Goal: Task Accomplishment & Management: Use online tool/utility

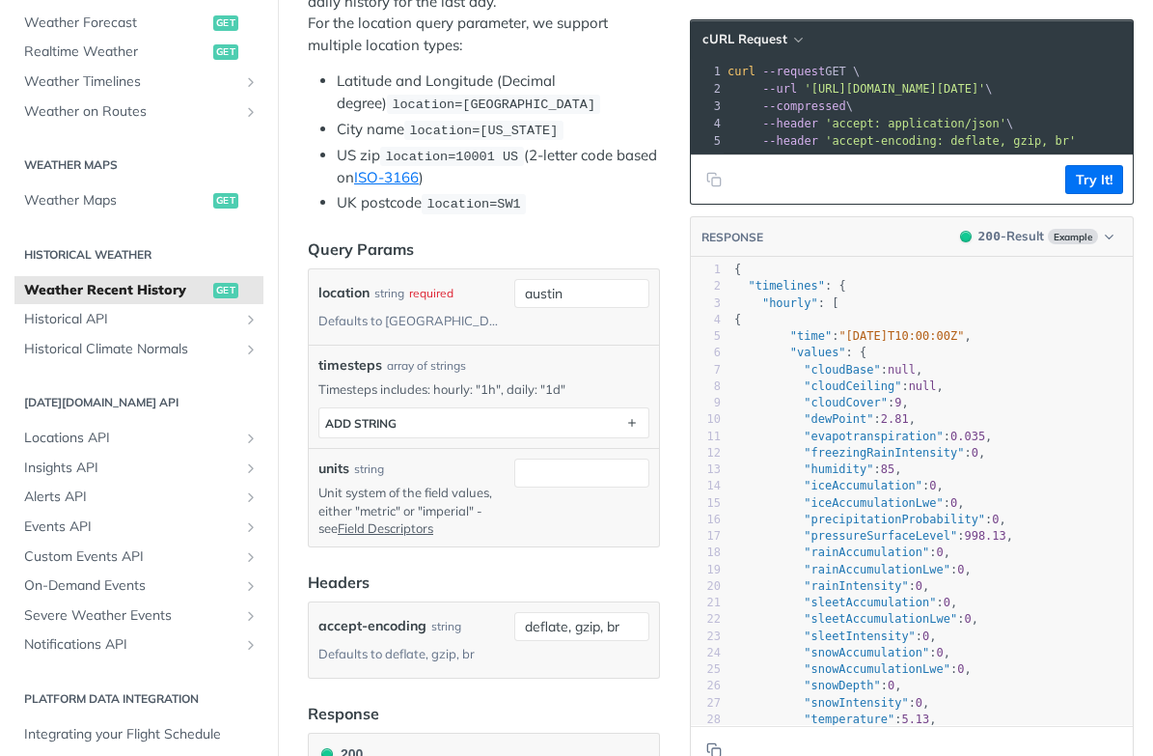
scroll to position [596, 0]
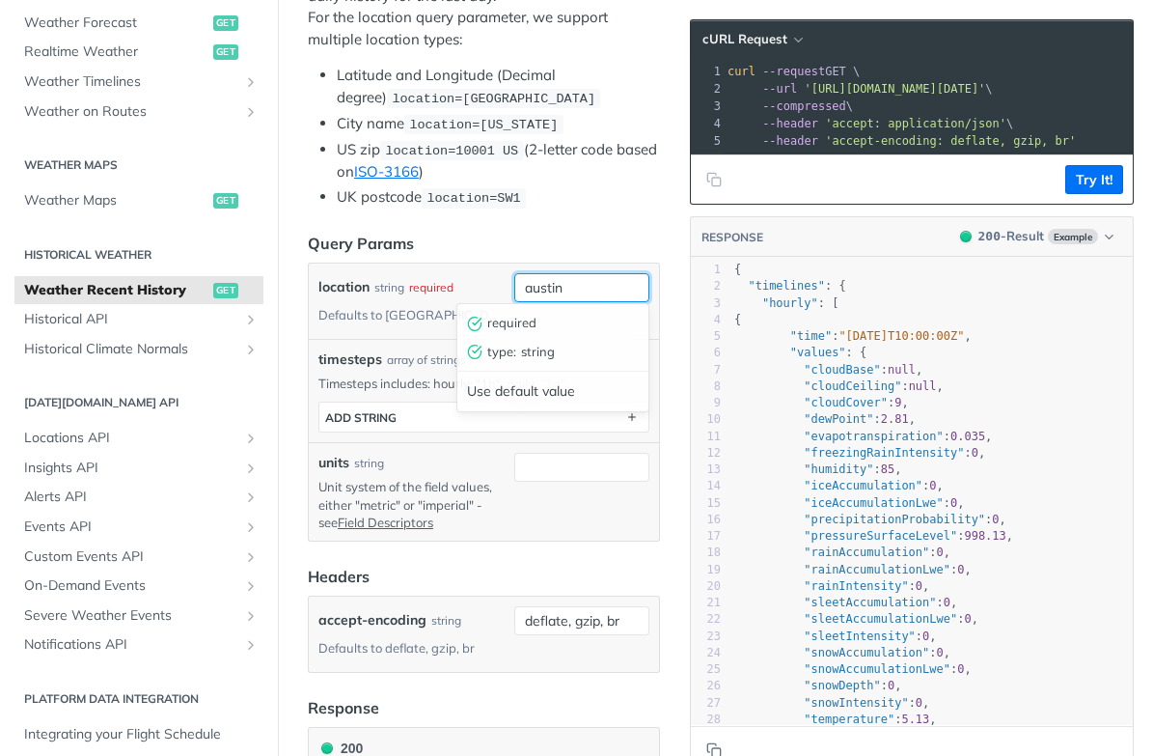
drag, startPoint x: 524, startPoint y: 289, endPoint x: 586, endPoint y: 288, distance: 61.8
click at [586, 288] on input "austin" at bounding box center [581, 287] width 135 height 29
click at [589, 287] on input "austin" at bounding box center [581, 287] width 135 height 29
click at [437, 393] on div "timesteps ADD string" at bounding box center [483, 412] width 331 height 41
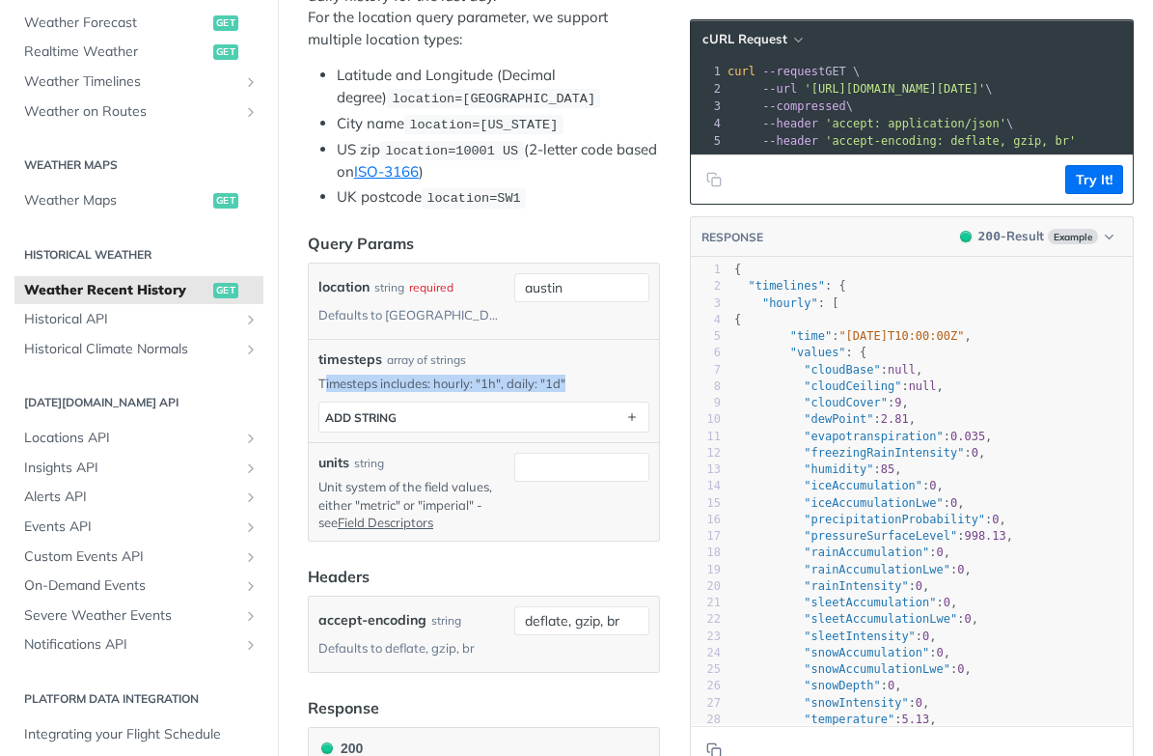
drag, startPoint x: 322, startPoint y: 381, endPoint x: 565, endPoint y: 379, distance: 243.2
click at [565, 379] on p "Timesteps includes: hourly: "1h", daily: "1d"" at bounding box center [483, 382] width 331 height 17
drag, startPoint x: 354, startPoint y: 503, endPoint x: 475, endPoint y: 501, distance: 120.6
click at [475, 501] on p "Unit system of the field values, either "metric" or "imperial" - see Field Desc…" at bounding box center [412, 504] width 188 height 53
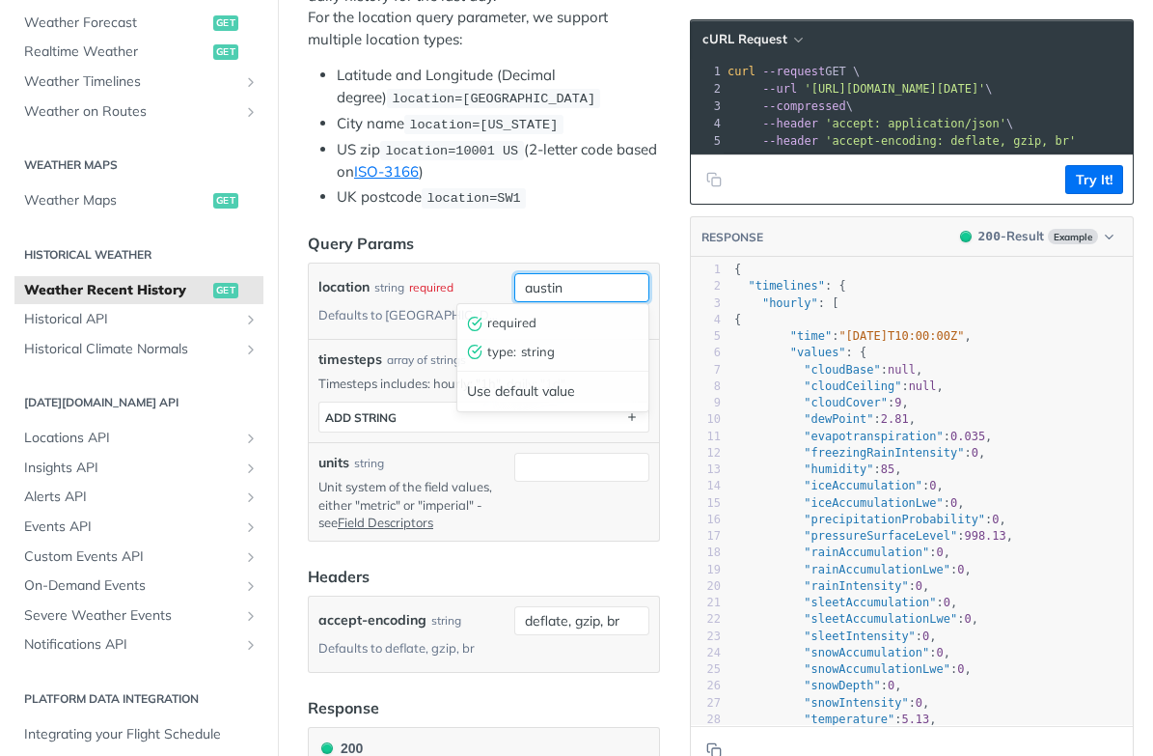
drag, startPoint x: 522, startPoint y: 287, endPoint x: 593, endPoint y: 287, distance: 71.4
click at [593, 287] on input "austin" at bounding box center [581, 287] width 135 height 29
type input "12121,12121"
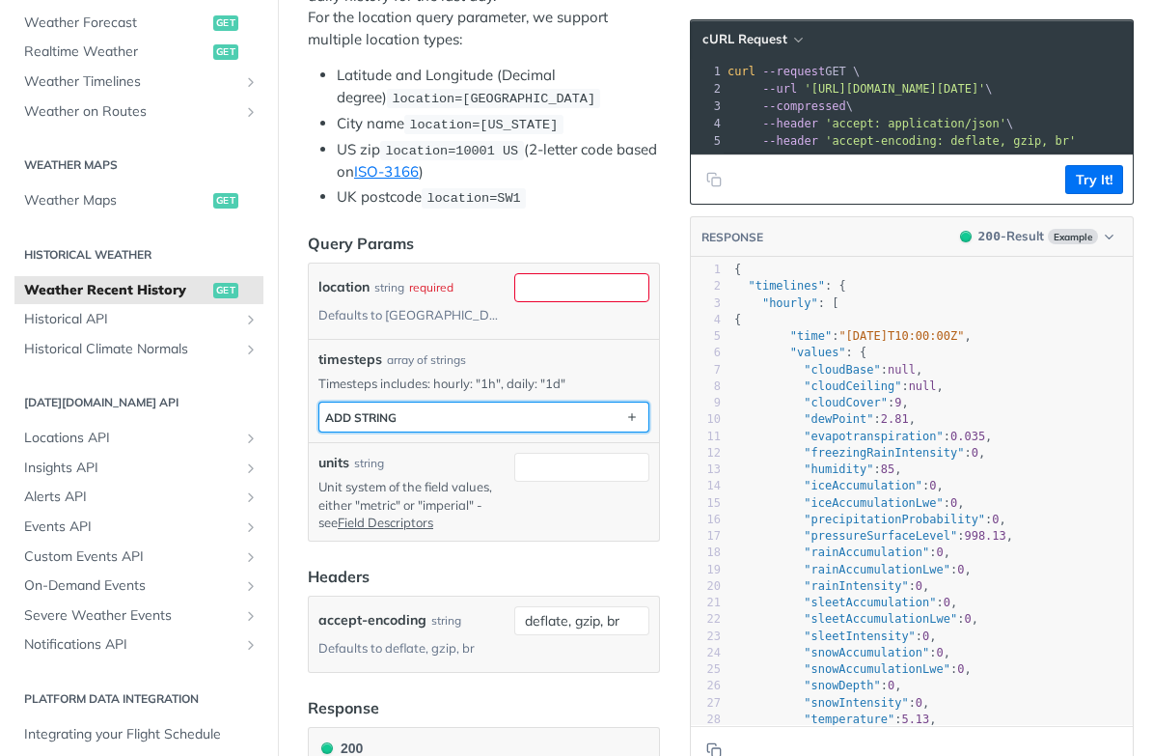
click at [422, 407] on button "ADD string" at bounding box center [483, 416] width 329 height 29
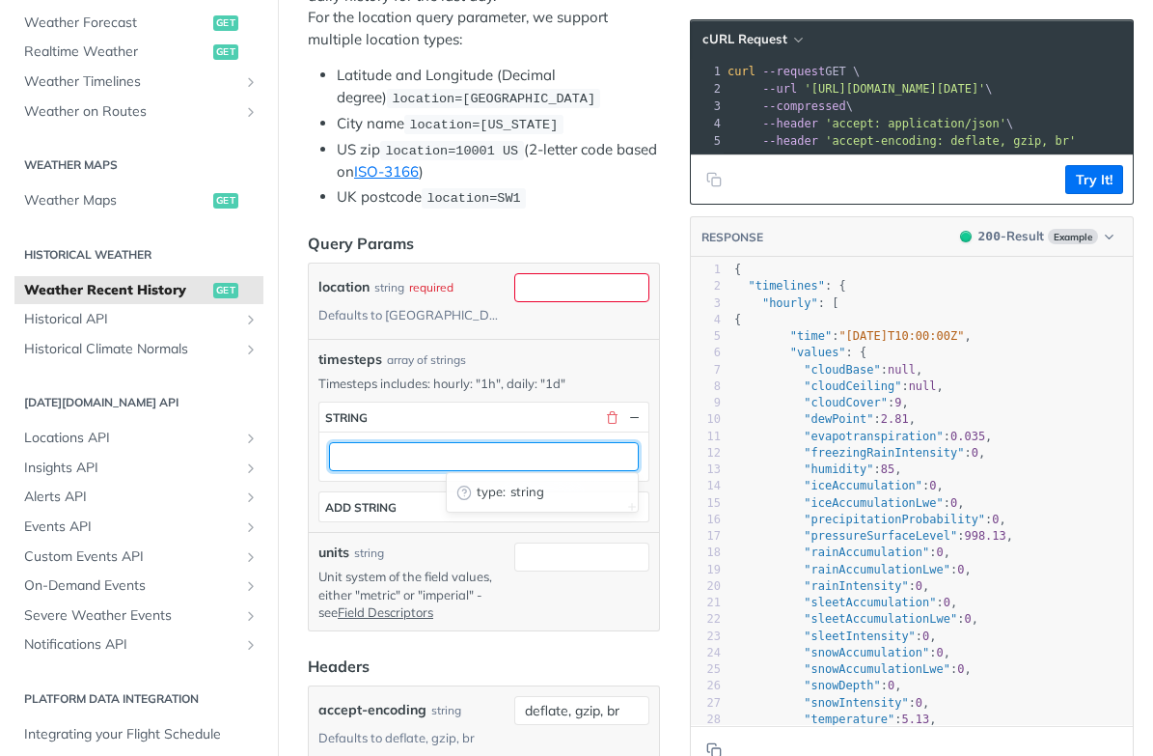
click at [408, 455] on input "text" at bounding box center [484, 456] width 310 height 29
type input "1h"
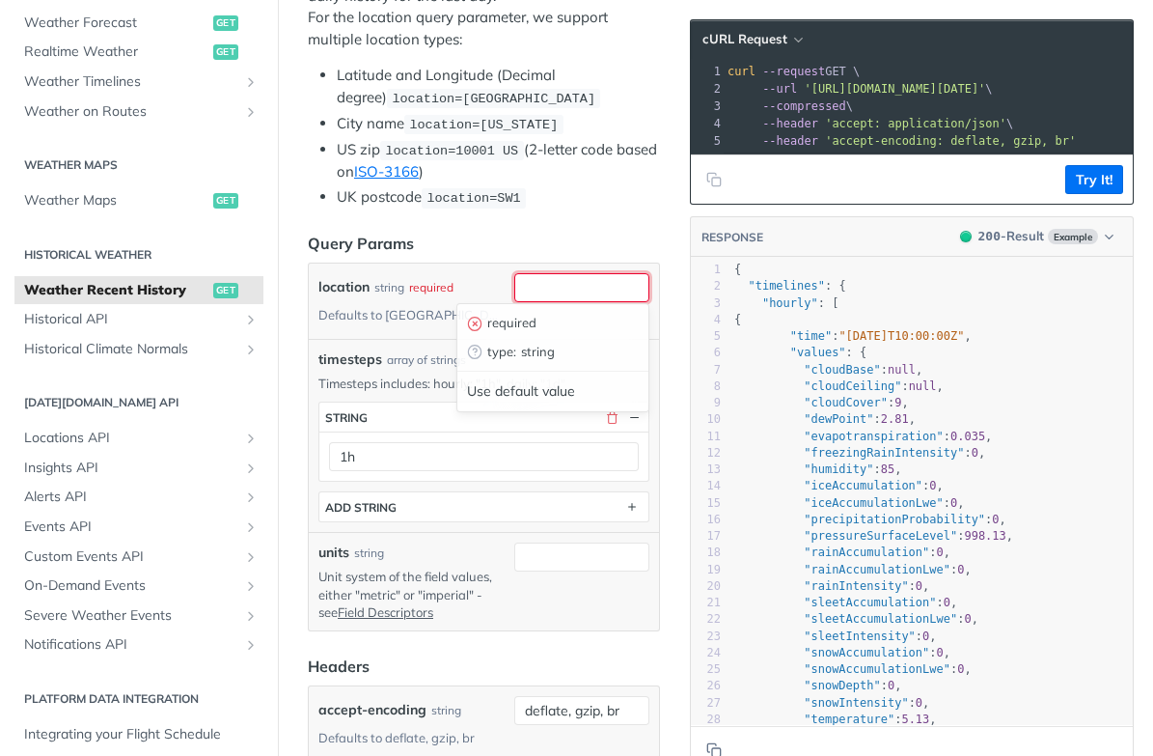
click at [561, 286] on input "location" at bounding box center [581, 287] width 135 height 29
type input "Tampa"
click at [442, 304] on div "location string required Defaults to austin" at bounding box center [412, 301] width 188 height 56
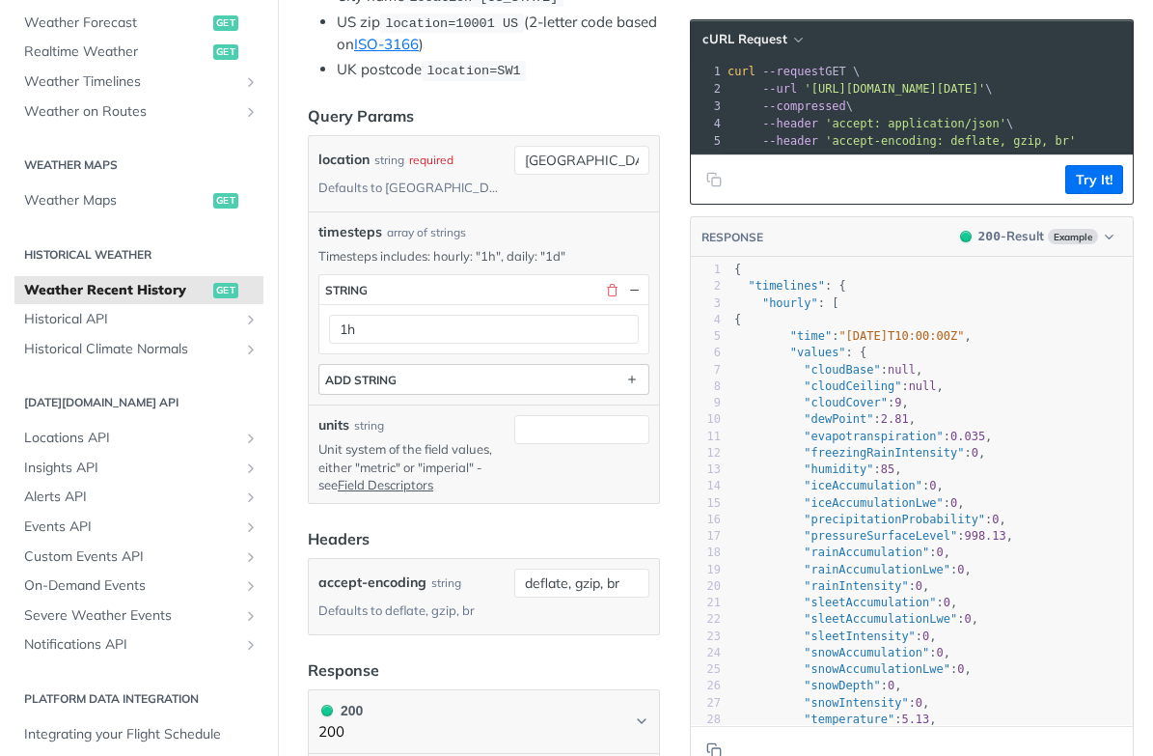
scroll to position [731, 0]
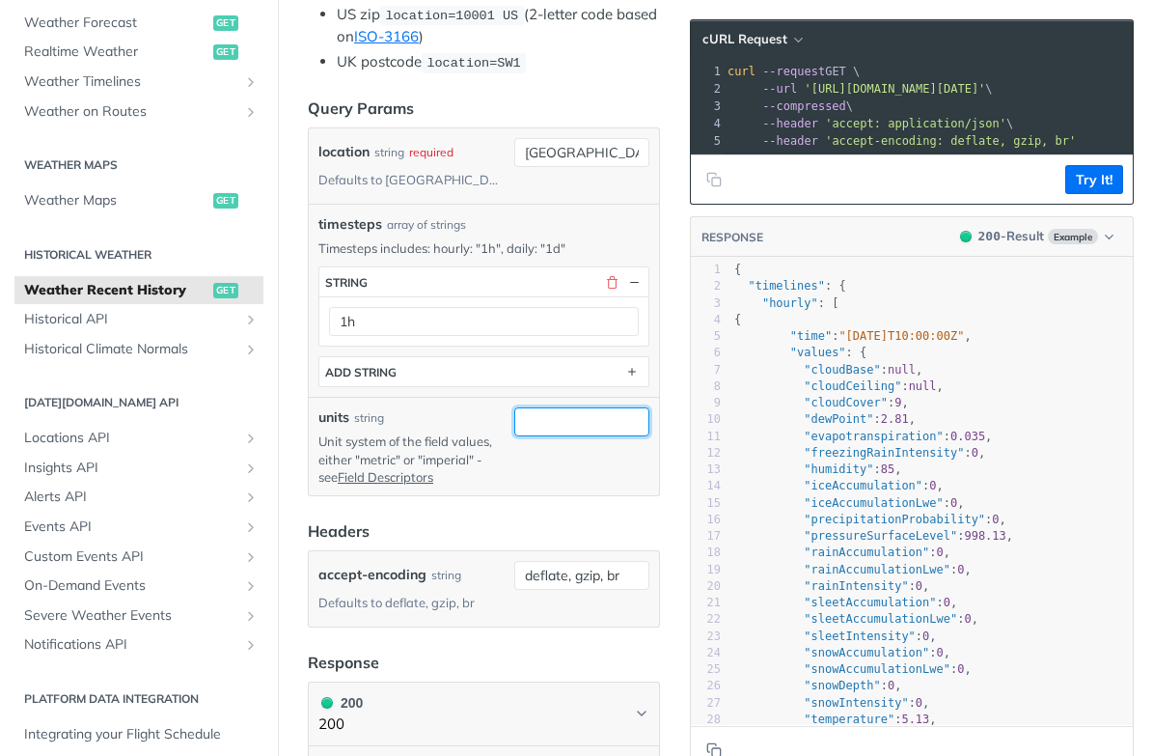
click at [550, 418] on input "units" at bounding box center [581, 421] width 135 height 29
type input "metric"
click at [540, 495] on form "Query Params location string required Defaults to austin Tampa timesteps array …" at bounding box center [484, 362] width 352 height 531
click at [1077, 189] on button "Try It!" at bounding box center [1094, 179] width 58 height 29
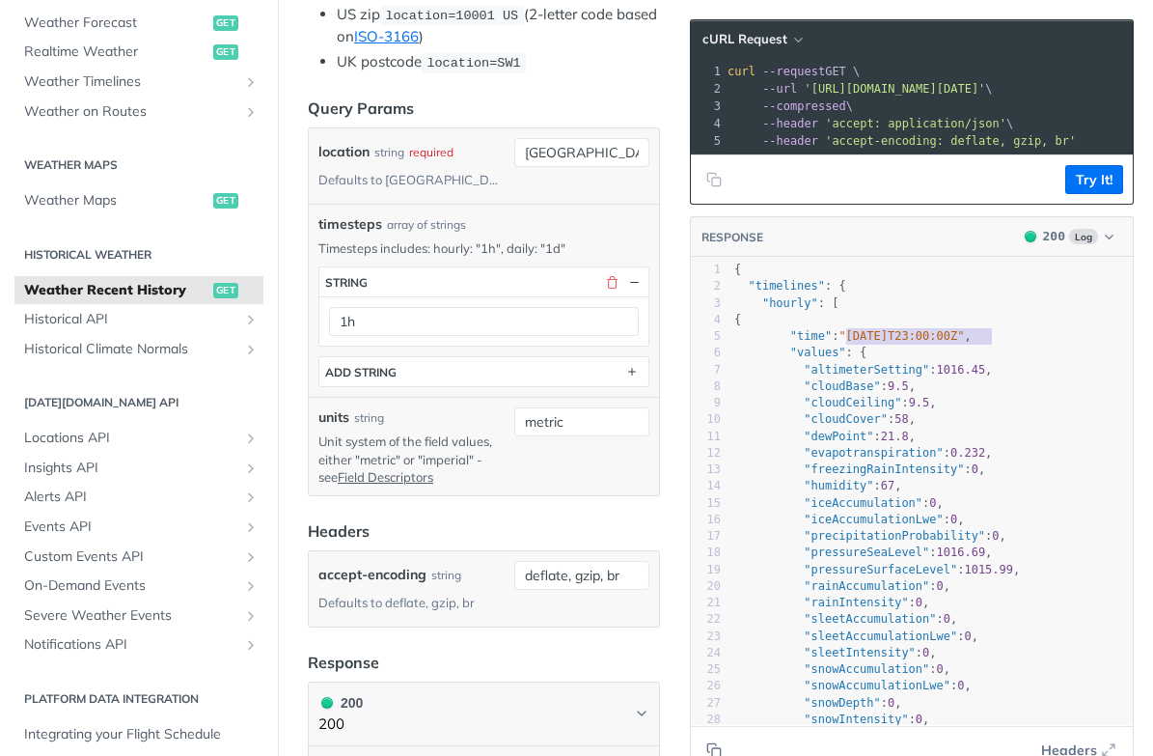
type textarea ""[DATE]T23:00:00Z""
drag, startPoint x: 846, startPoint y: 339, endPoint x: 999, endPoint y: 334, distance: 152.5
click at [972, 334] on span ""time" : "2025-09-23T23:00:00Z" ," at bounding box center [852, 336] width 237 height 14
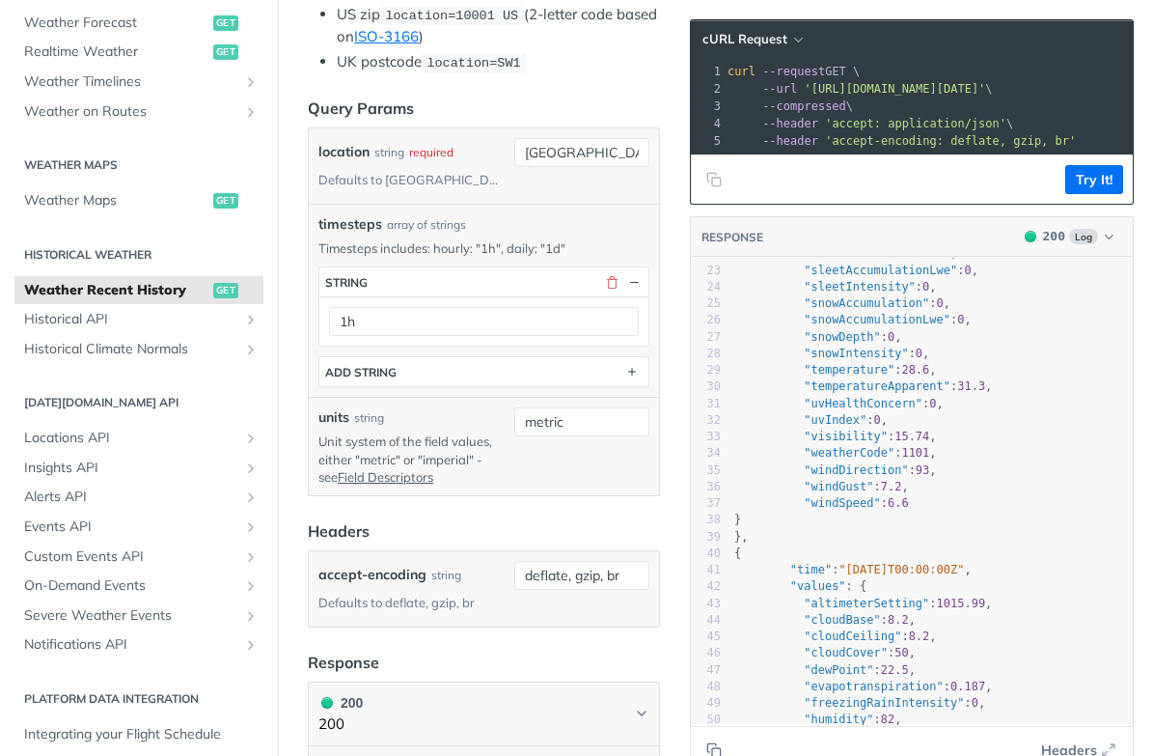
scroll to position [0, 0]
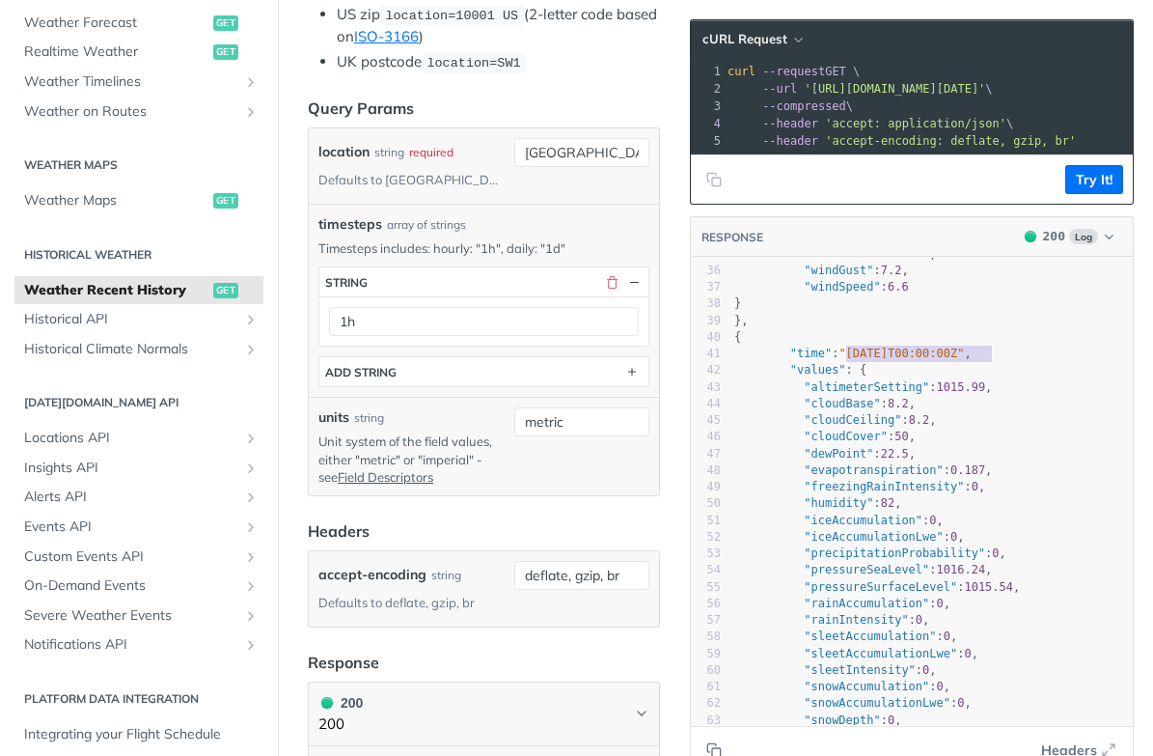
type textarea ""[DATE]T00:00:00Z""
drag, startPoint x: 847, startPoint y: 352, endPoint x: 999, endPoint y: 350, distance: 151.5
click at [972, 350] on span ""time" : "2025-09-24T00:00:00Z" ," at bounding box center [852, 353] width 237 height 14
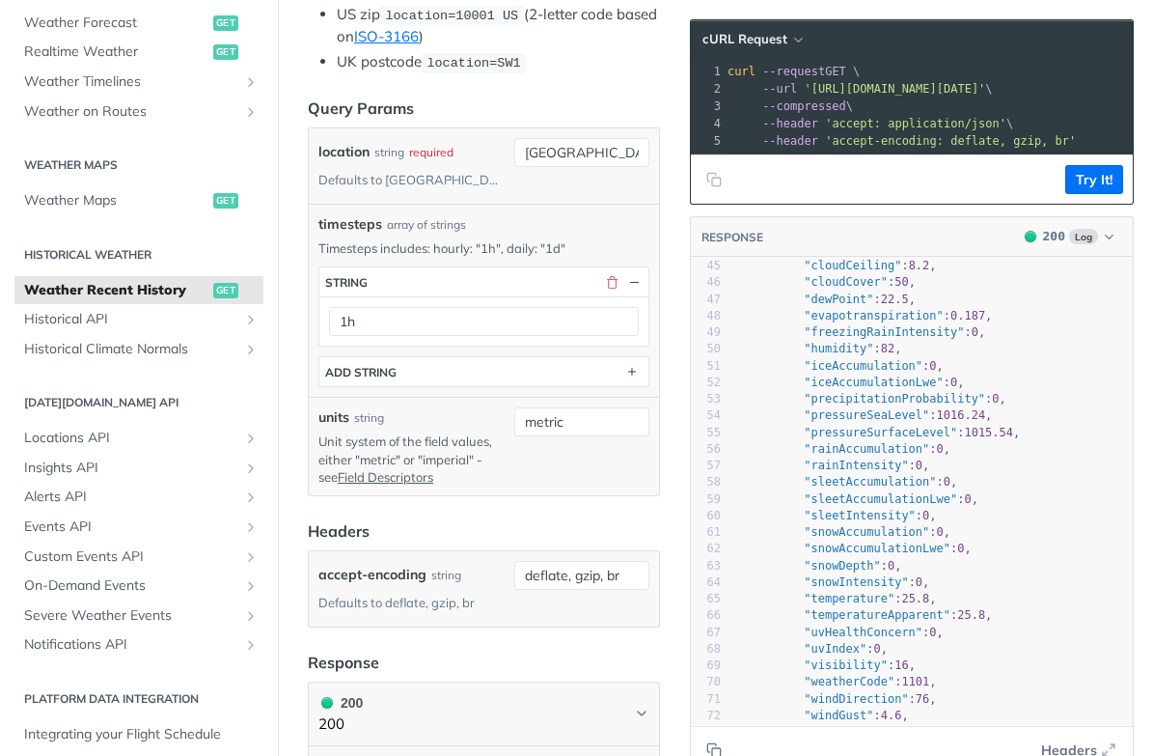
scroll to position [784, 0]
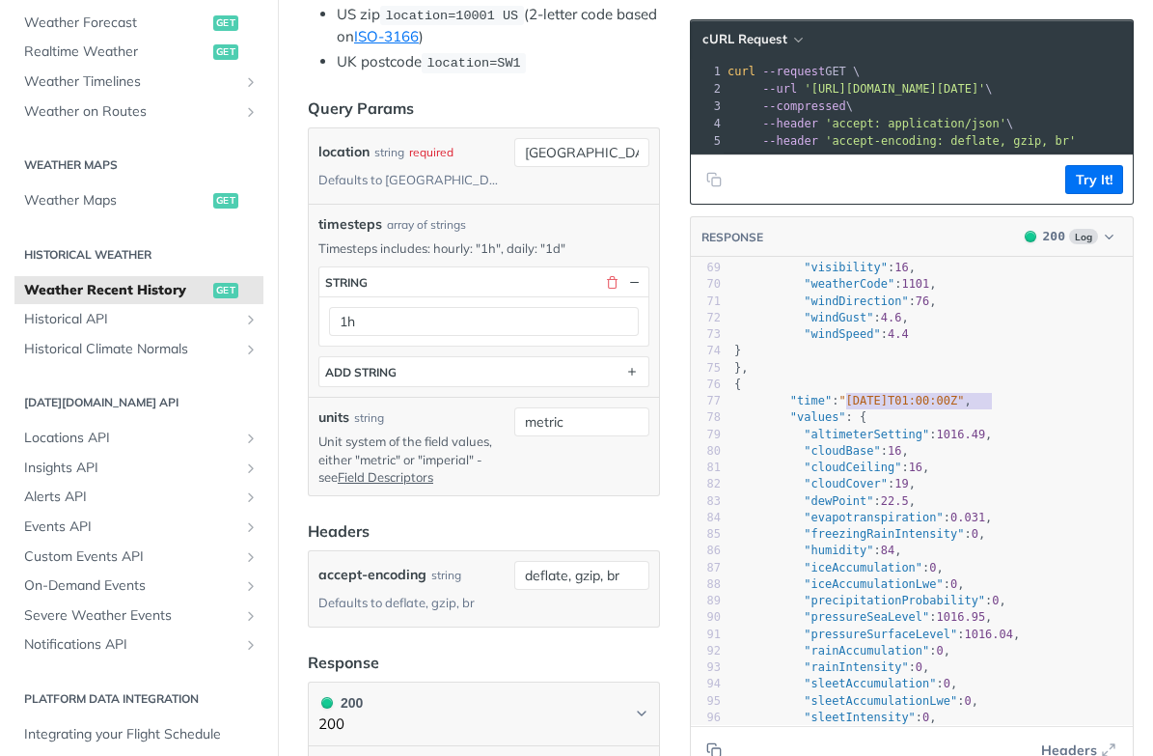
type textarea ""[DATE]T01:00:00Z""
drag, startPoint x: 848, startPoint y: 400, endPoint x: 998, endPoint y: 398, distance: 149.6
click at [964, 398] on span ""[DATE]T01:00:00Z"" at bounding box center [901, 401] width 125 height 14
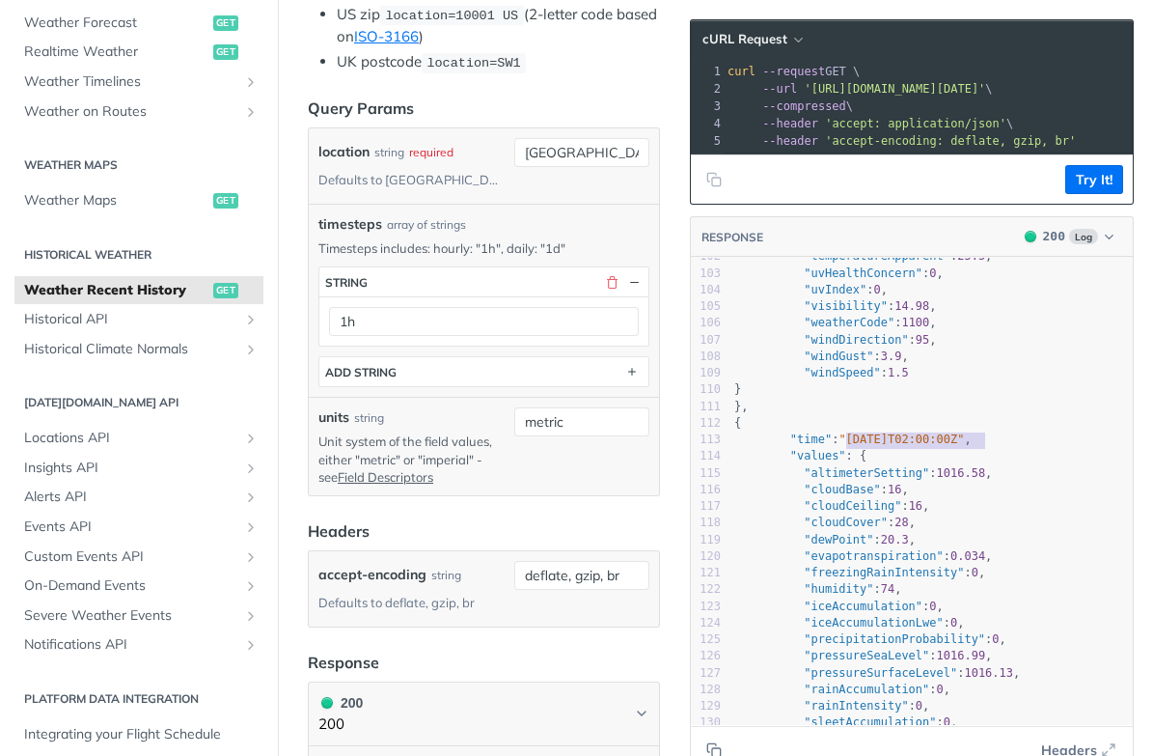
type textarea ""2025-09-24T02:00:00Z""
drag, startPoint x: 849, startPoint y: 435, endPoint x: 993, endPoint y: 434, distance: 143.8
click at [964, 434] on span ""2025-09-24T02:00:00Z"" at bounding box center [901, 439] width 125 height 14
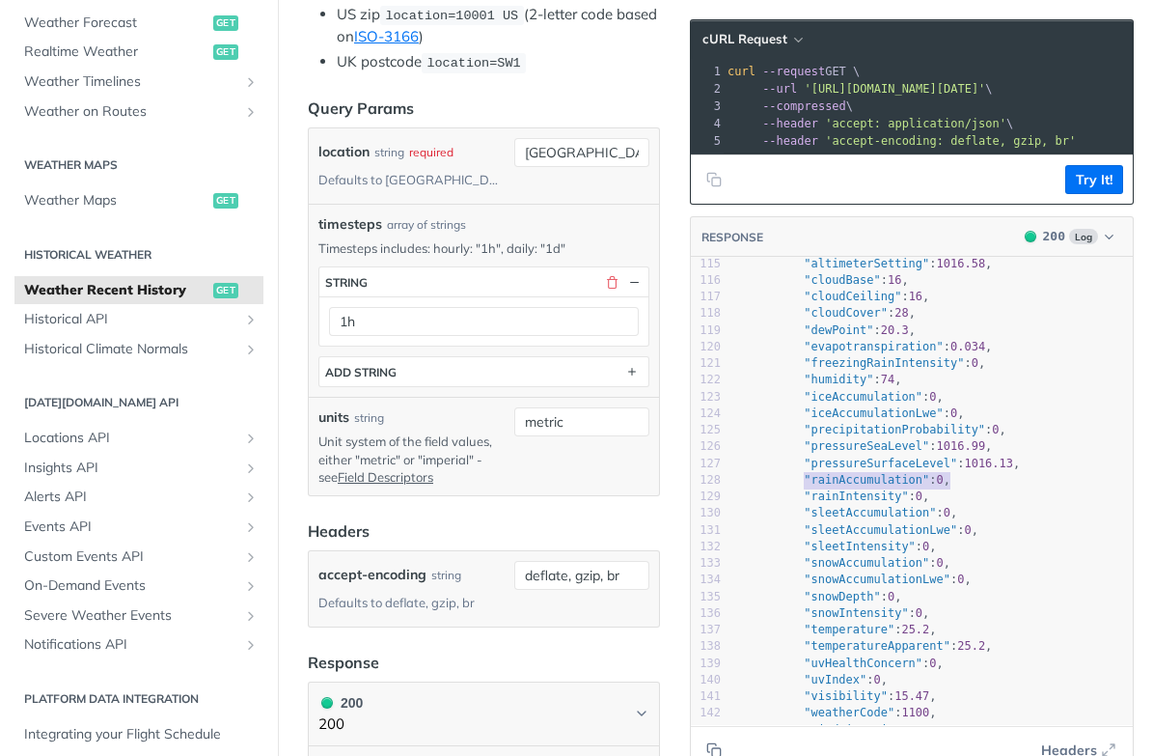
type textarea ""rainAccumulation": 0,"
drag, startPoint x: 802, startPoint y: 480, endPoint x: 955, endPoint y: 477, distance: 153.5
click at [951, 477] on span ""rainAccumulation" : 0 ," at bounding box center [842, 480] width 216 height 14
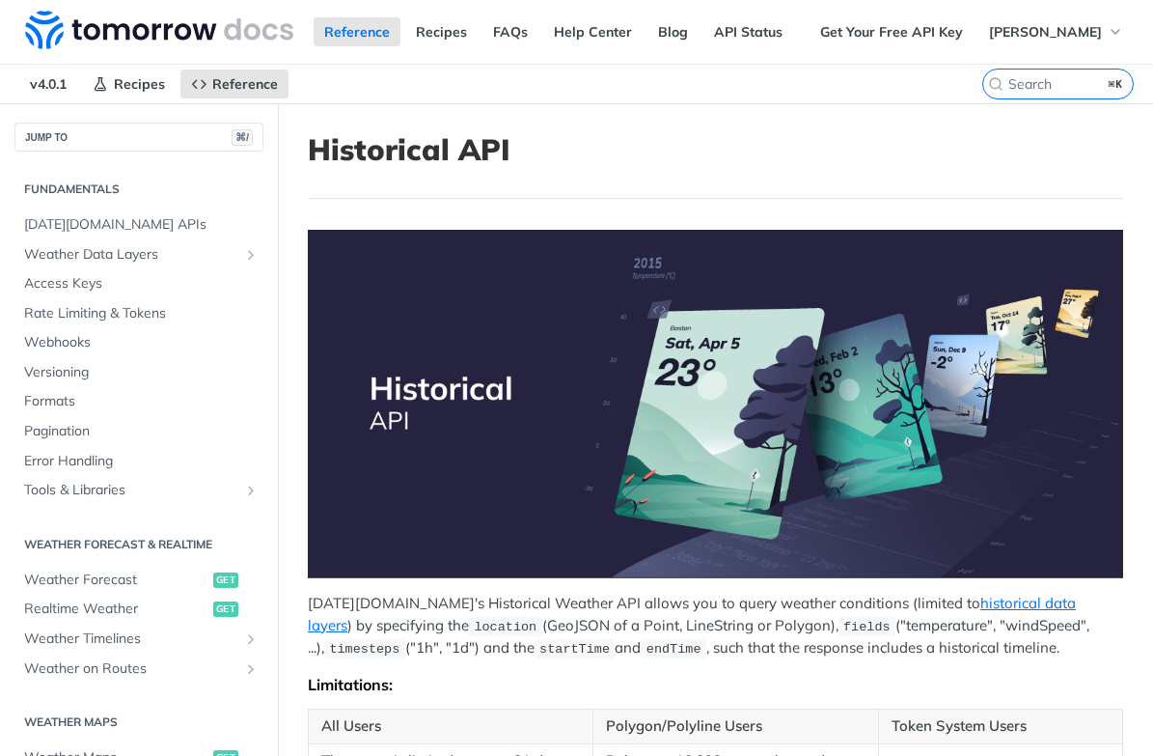
scroll to position [213, 0]
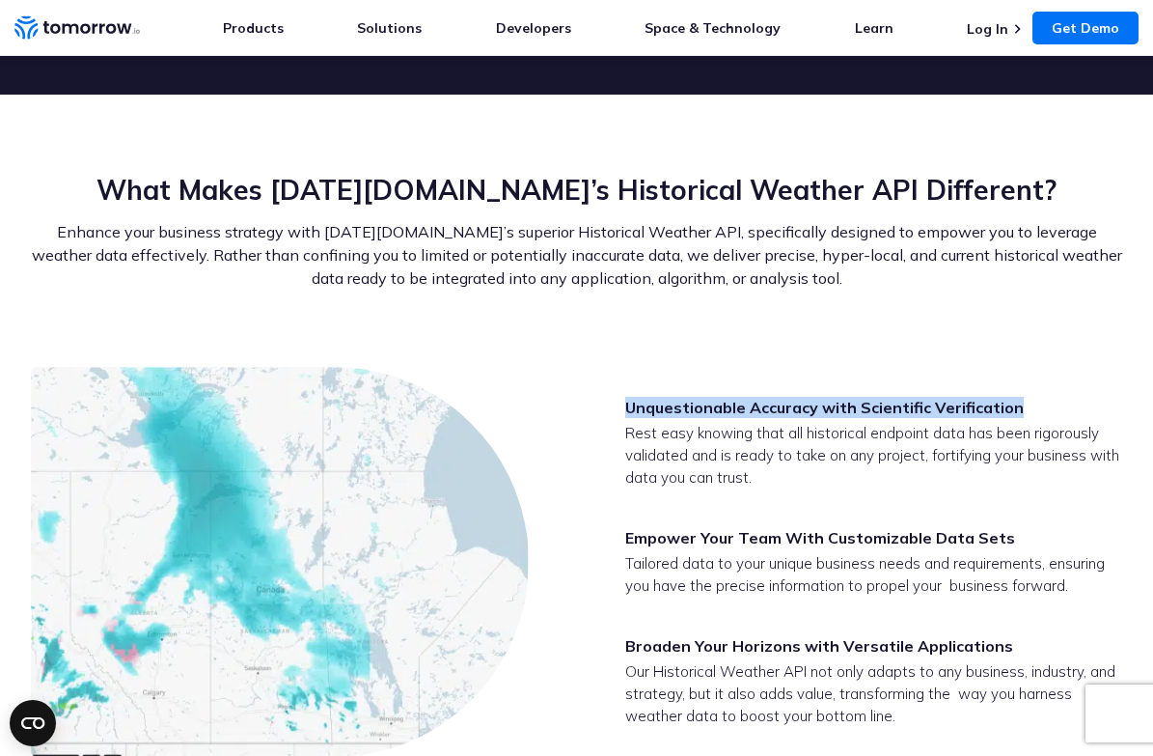
scroll to position [2887, 0]
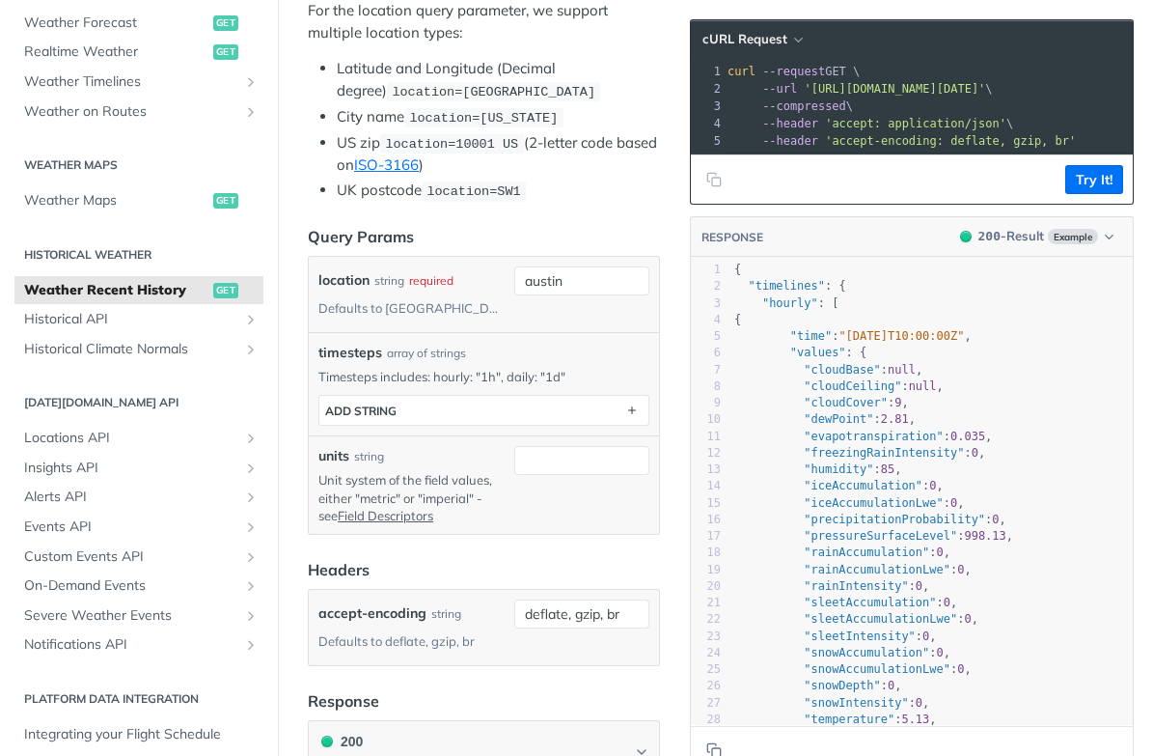
scroll to position [604, 0]
drag, startPoint x: 524, startPoint y: 279, endPoint x: 568, endPoint y: 278, distance: 44.4
click at [568, 278] on input "austin" at bounding box center [581, 279] width 135 height 29
paste input "27.9529404"
click at [615, 276] on input "27.9529404," at bounding box center [581, 279] width 135 height 29
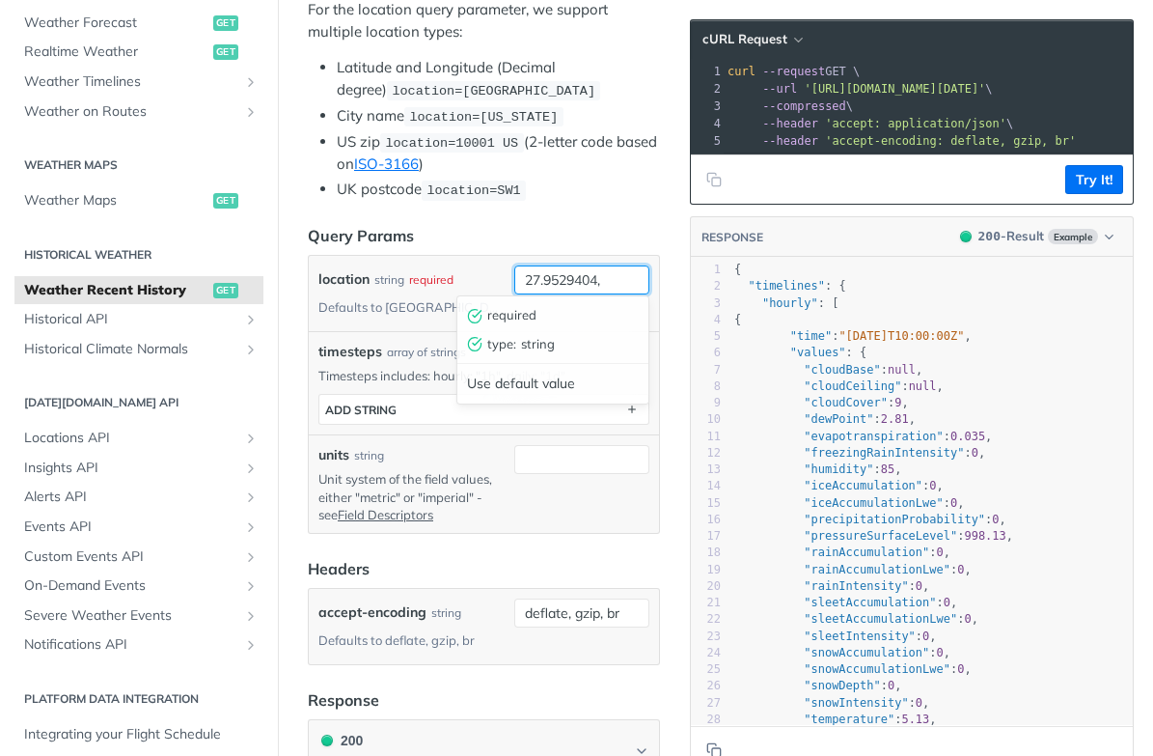
paste input "-82.4725658"
type input "27.9529404,-82.4725658"
click at [471, 237] on header "Query Params" at bounding box center [484, 235] width 352 height 23
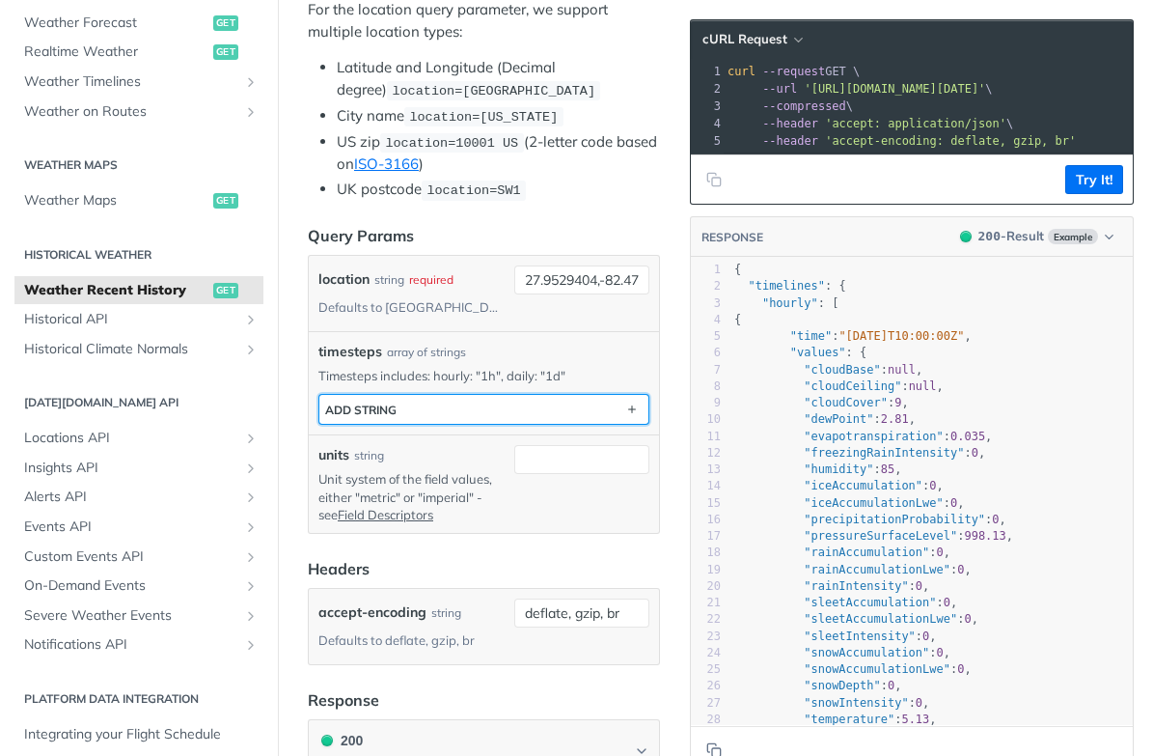
click at [434, 400] on button "ADD string" at bounding box center [483, 409] width 329 height 29
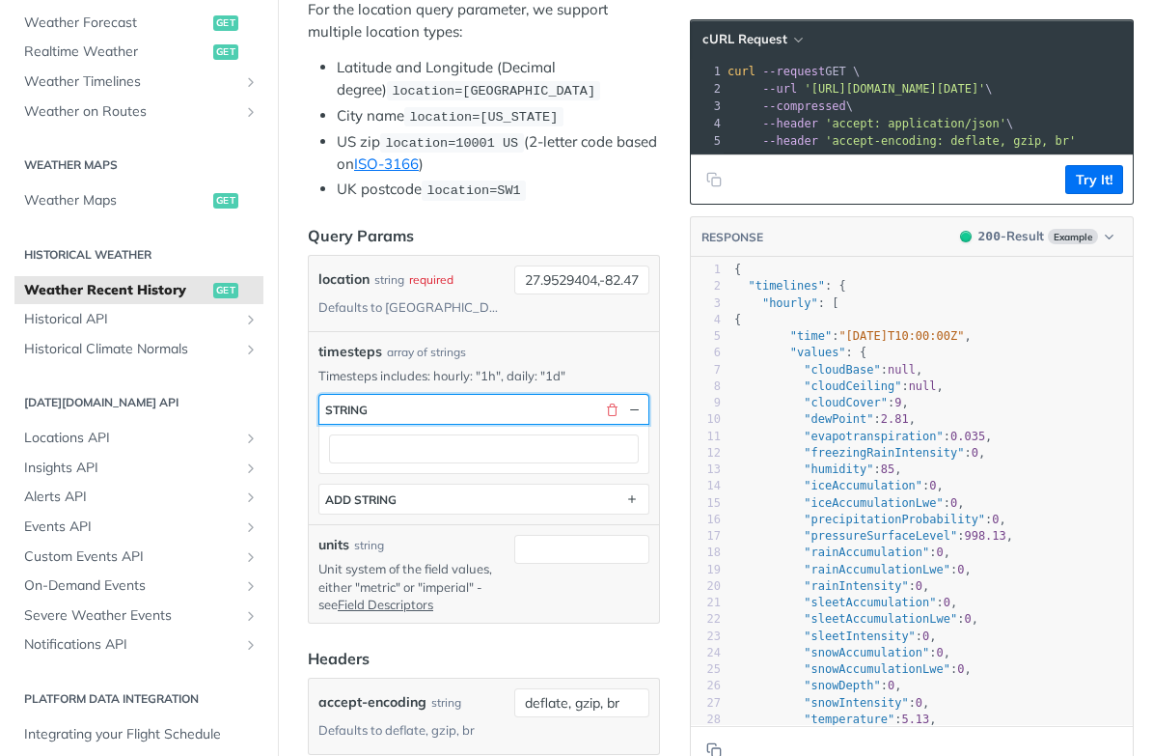
click at [434, 400] on button "string" at bounding box center [483, 409] width 329 height 29
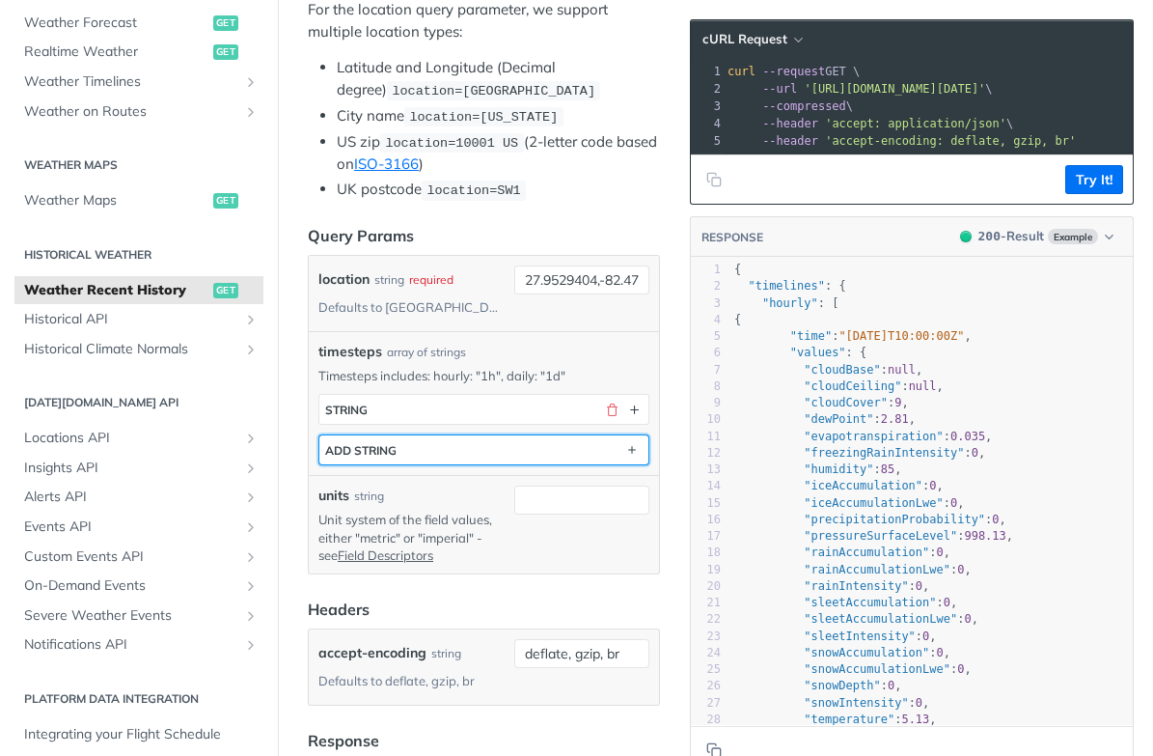
click at [420, 445] on button "ADD string" at bounding box center [483, 449] width 329 height 29
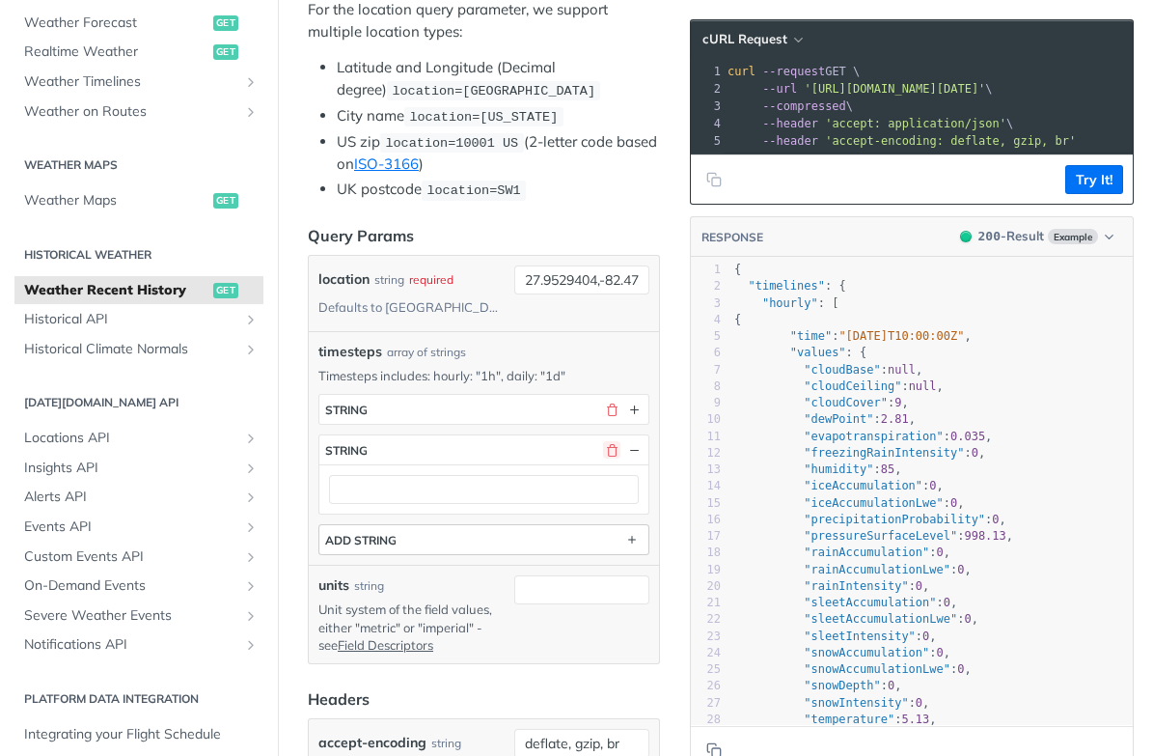
click at [606, 443] on button "button" at bounding box center [611, 449] width 17 height 17
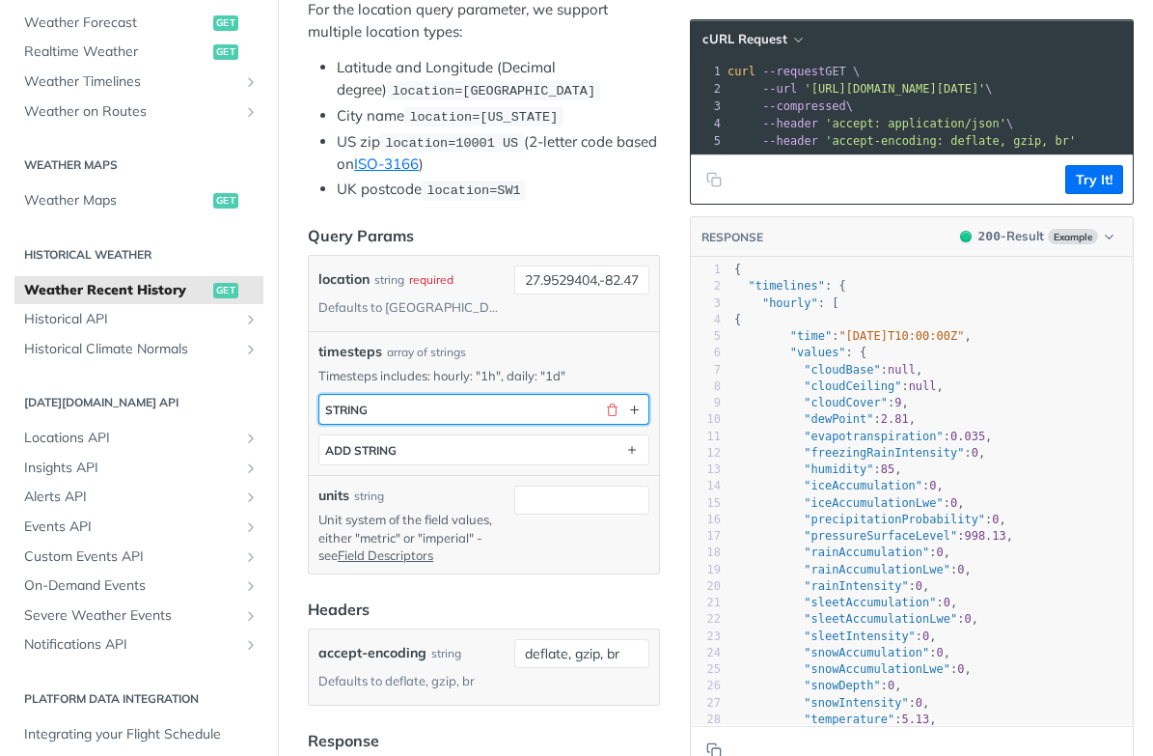
click at [434, 409] on button "string" at bounding box center [483, 409] width 329 height 29
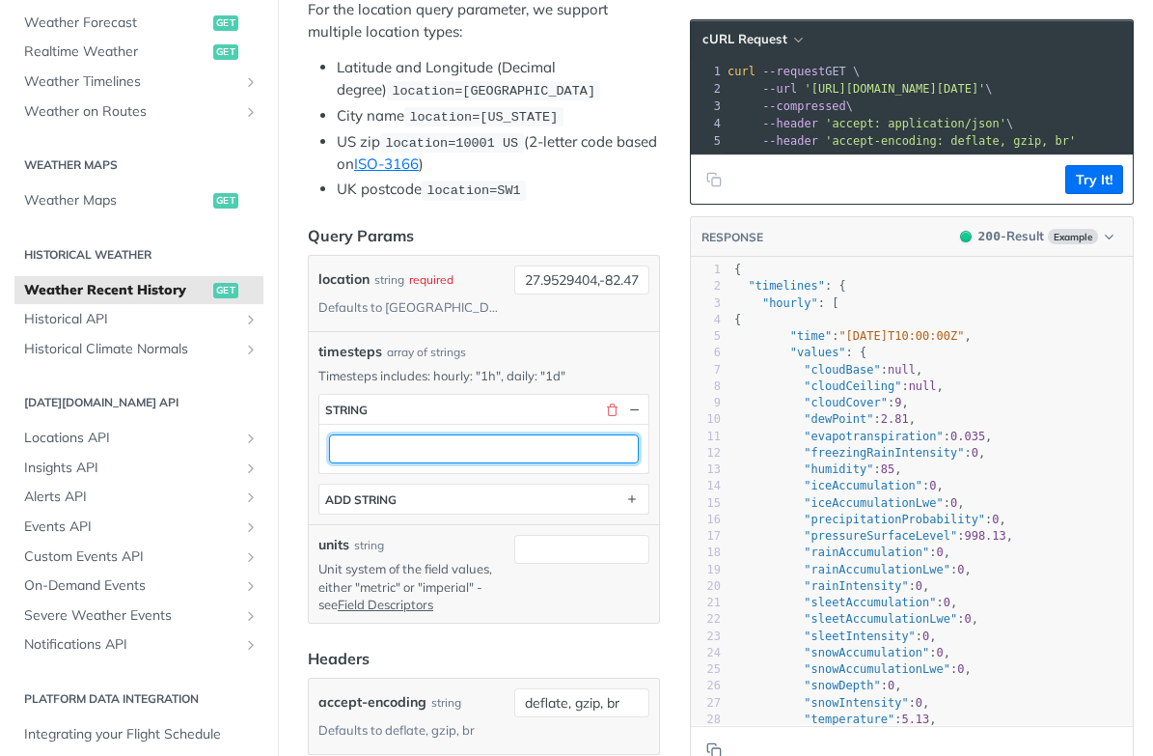
click at [419, 438] on input "text" at bounding box center [484, 448] width 310 height 29
type input "1h"
click at [339, 470] on div "1h" at bounding box center [483, 448] width 329 height 49
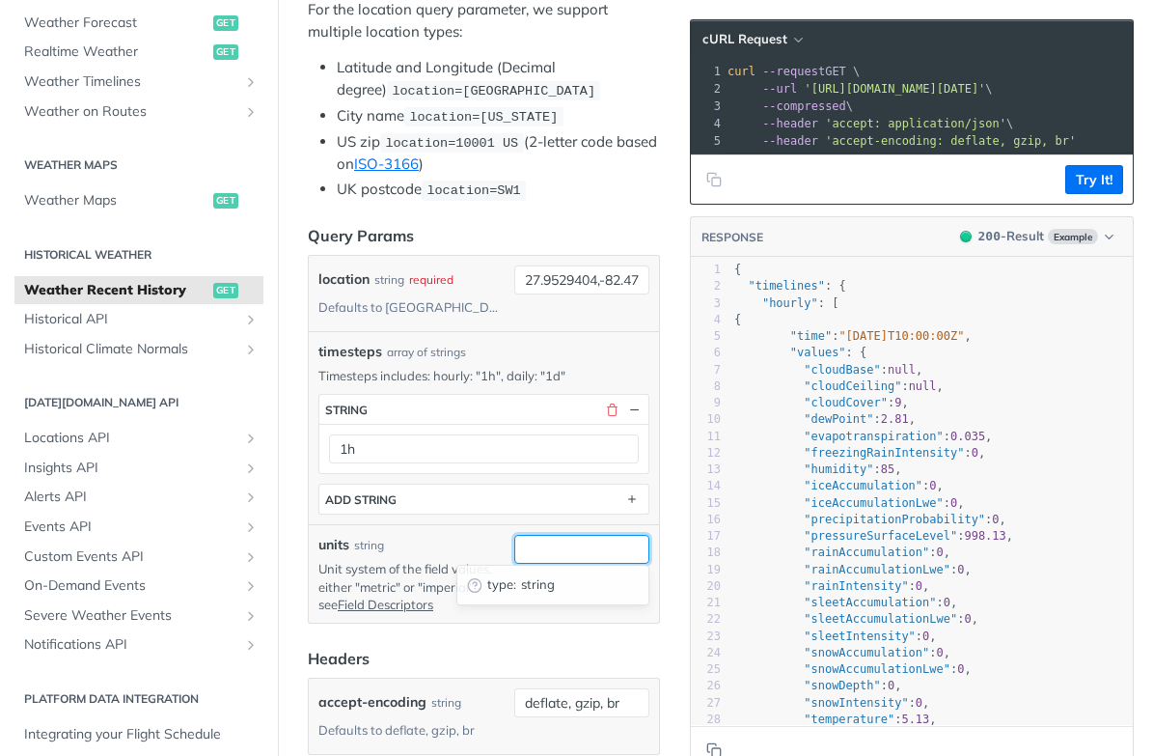
click at [592, 539] on input "units" at bounding box center [581, 549] width 135 height 29
type input "metric"
click at [660, 521] on article "Weather Recent History get [URL][DOMAIN_NAME][DATE] /weather/history/recent Rec…" at bounding box center [484, 741] width 412 height 2484
click at [1110, 184] on button "Try It!" at bounding box center [1094, 179] width 58 height 29
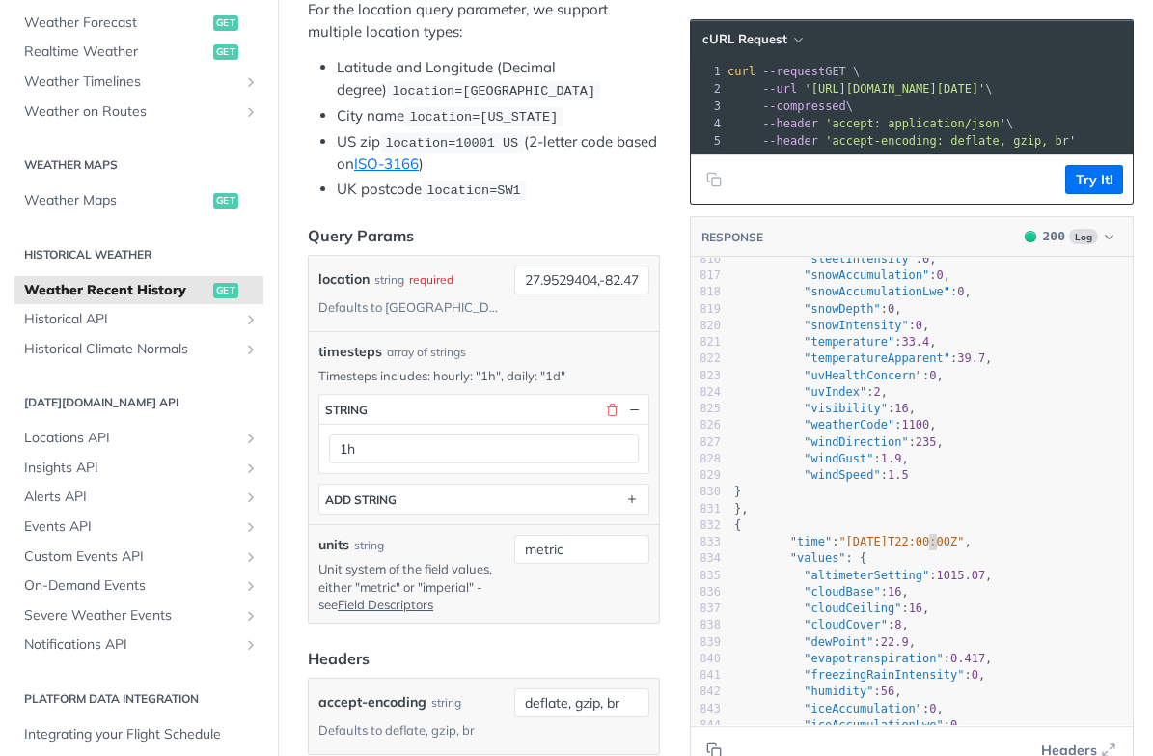
type textarea "22"
drag, startPoint x: 928, startPoint y: 541, endPoint x: 943, endPoint y: 541, distance: 14.5
click at [943, 541] on span ""[DATE]T22:00:00Z"" at bounding box center [901, 542] width 125 height 14
click at [929, 540] on span ""[DATE]T21:00:00Z"" at bounding box center [901, 542] width 125 height 14
type textarea "24T21"
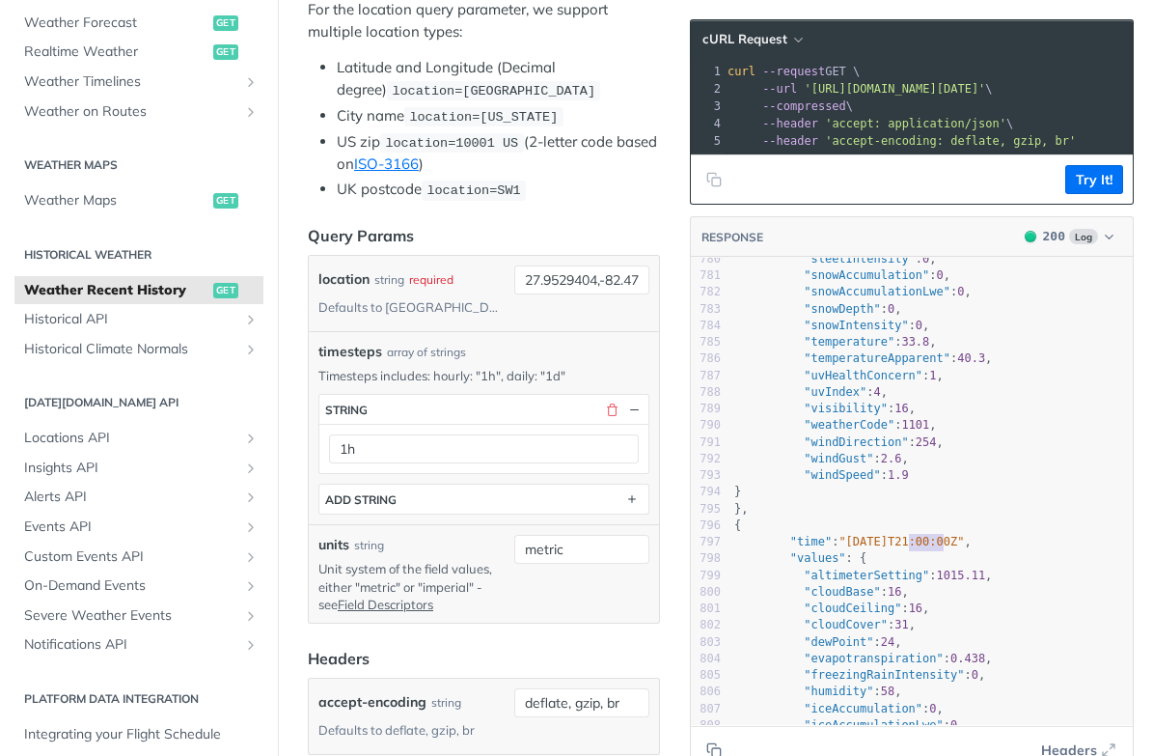
click at [929, 540] on span ""[DATE]T21:00:00Z"" at bounding box center [901, 542] width 125 height 14
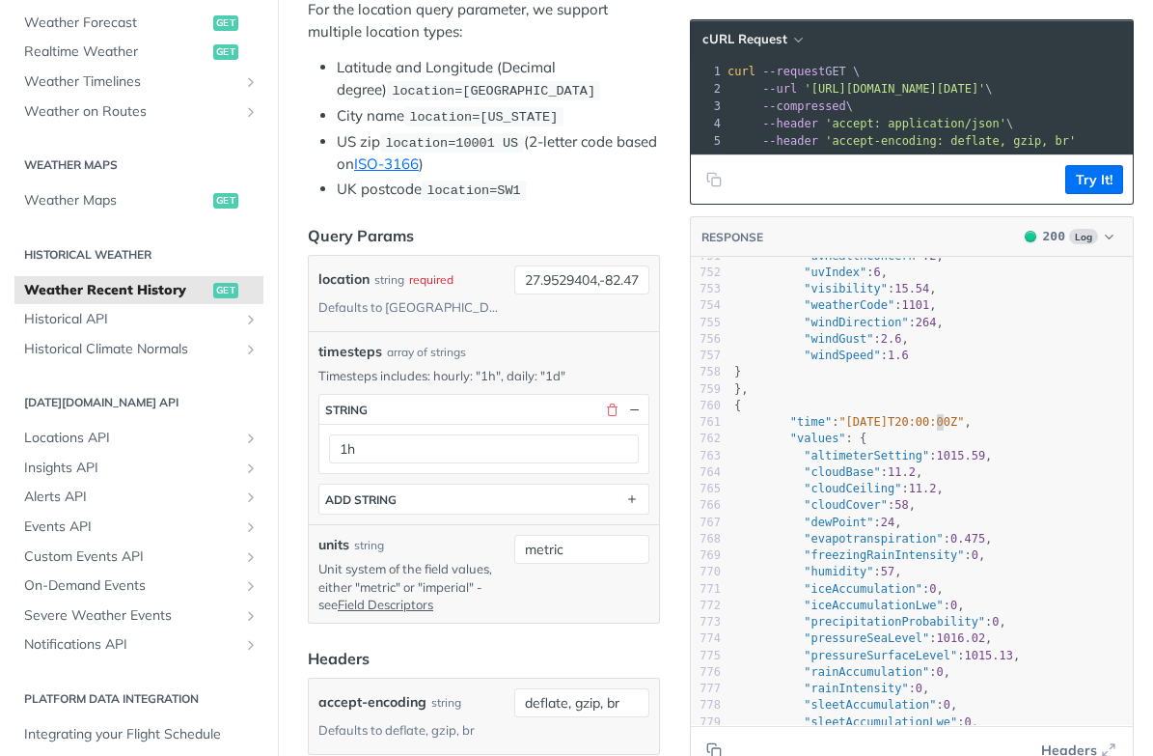
click at [933, 423] on span ""[DATE]T20:00:00Z"" at bounding box center [901, 422] width 125 height 14
type textarea "24T20"
click at [933, 424] on span ""[DATE]T20:00:00Z"" at bounding box center [901, 422] width 125 height 14
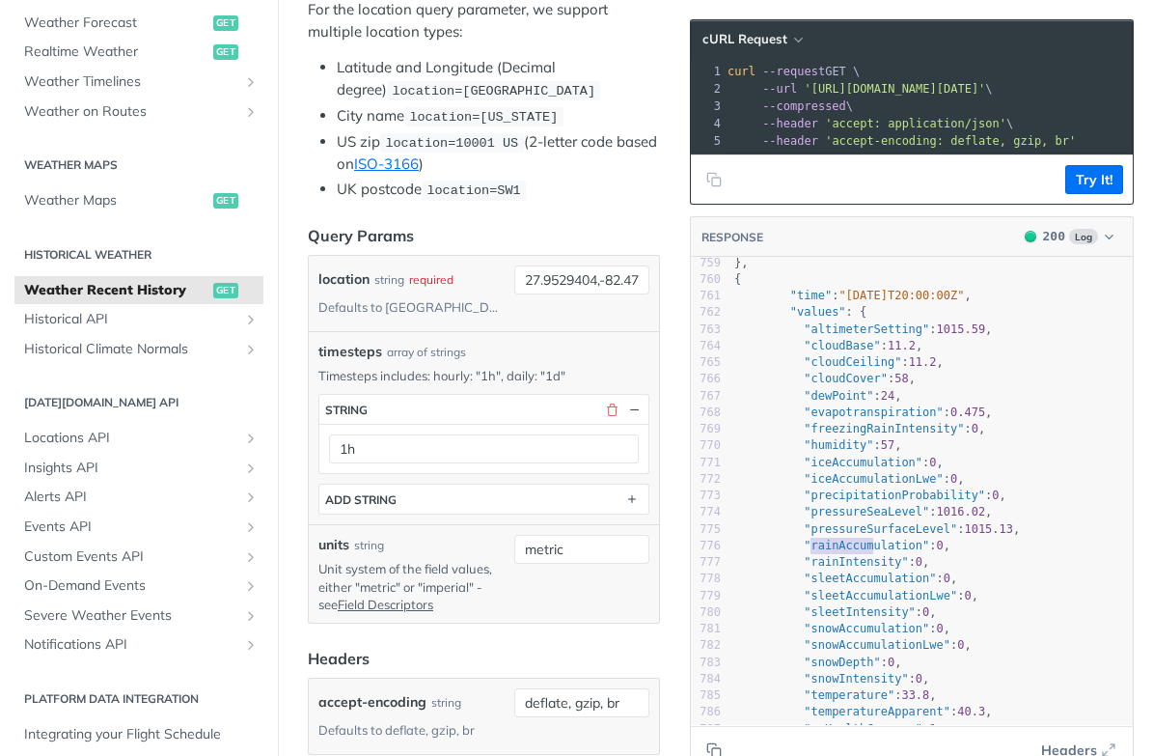
type textarea "rainAccumulation": 0, "rainIntensity": 0,"
drag, startPoint x: 808, startPoint y: 542, endPoint x: 955, endPoint y: 556, distance: 148.3
click at [955, 556] on div "748 "snowIntensity" : 0 , 749 "temperature" : 33.1 , 750 "temperatureApparent" …" at bounding box center [932, 470] width 402 height 799
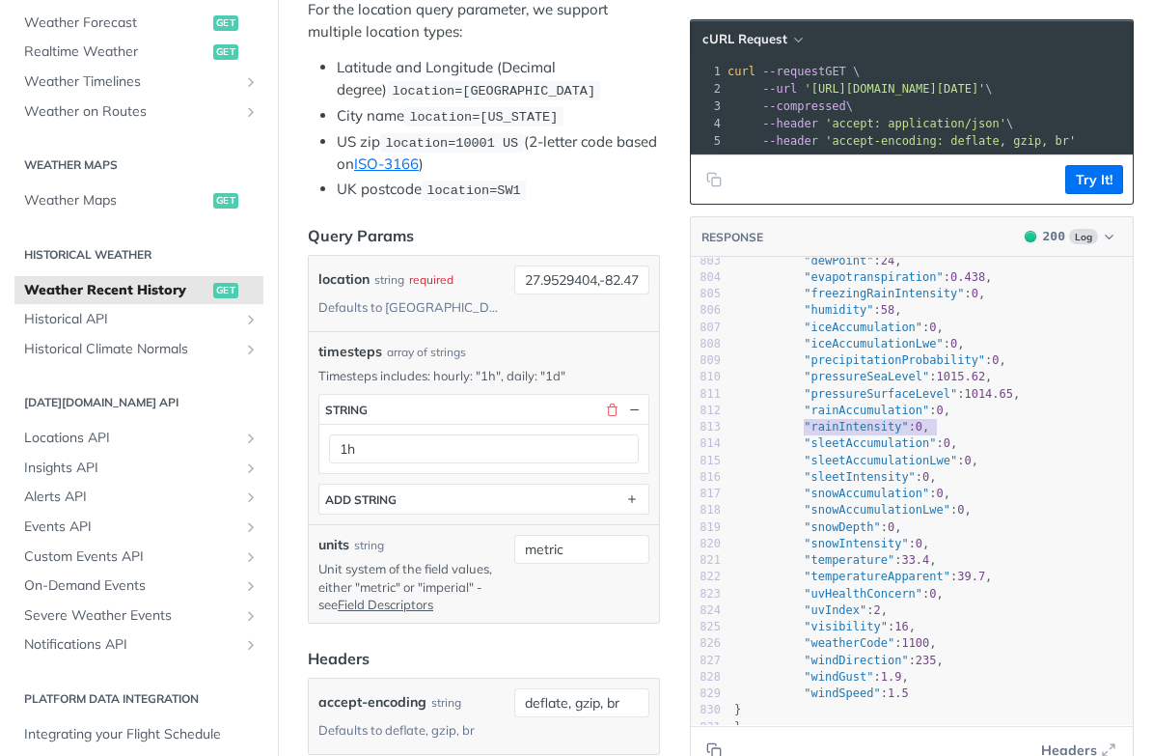
type textarea ""rainIntensity": 0, "sleetAccumulation": 0,"
drag, startPoint x: 817, startPoint y: 427, endPoint x: 992, endPoint y: 443, distance: 175.4
click at [992, 443] on div "777 "rainIntensity" : 0 , 778 "sleetAccumulation" : 0 , 779 "sleetAccumulationL…" at bounding box center [932, 344] width 402 height 1049
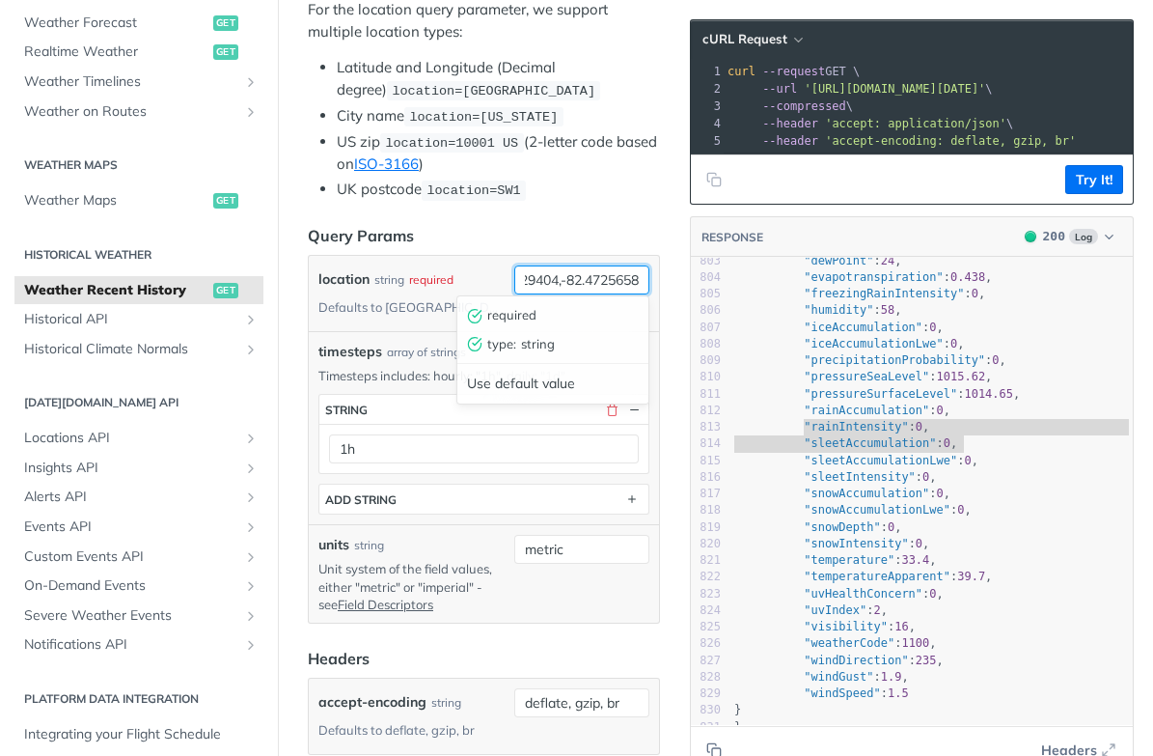
drag, startPoint x: 527, startPoint y: 275, endPoint x: 645, endPoint y: 277, distance: 117.7
click at [645, 277] on input "27.9529404,-82.4725658" at bounding box center [581, 279] width 135 height 29
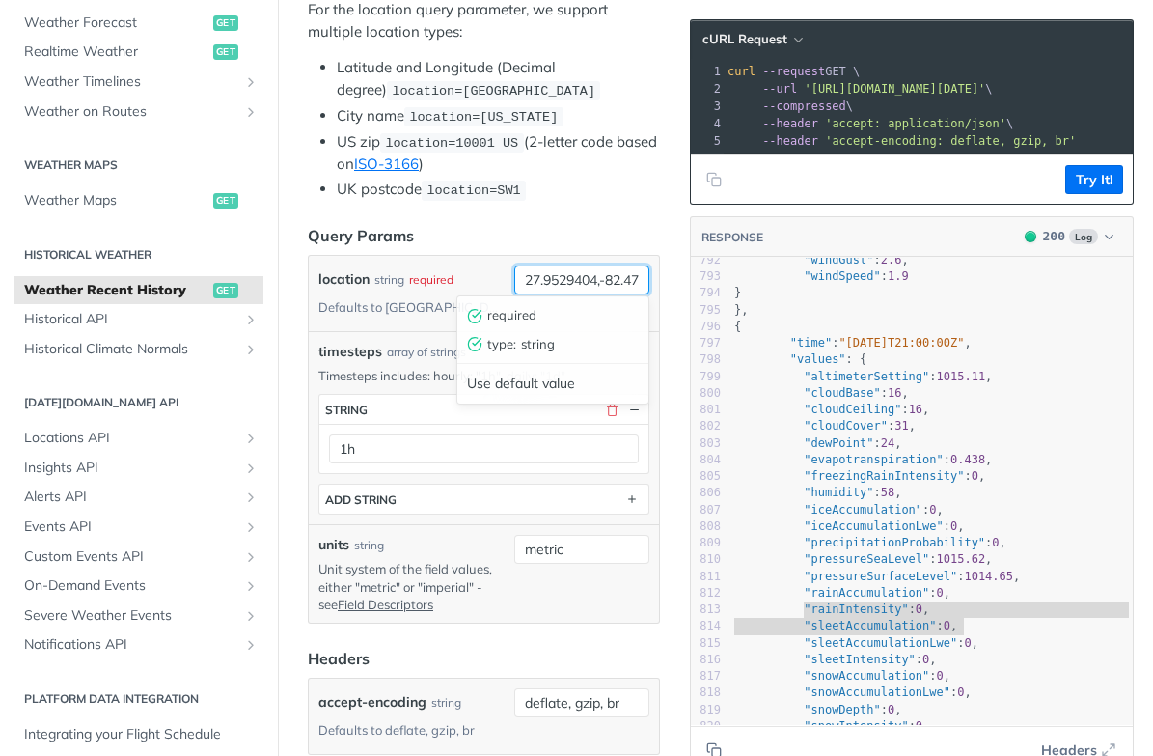
paste input "text"
drag, startPoint x: 527, startPoint y: 282, endPoint x: 809, endPoint y: 38, distance: 372.8
drag, startPoint x: 523, startPoint y: 273, endPoint x: 620, endPoint y: 276, distance: 96.5
click at [615, 276] on input "-82.4725658" at bounding box center [581, 279] width 135 height 29
type input "33607"
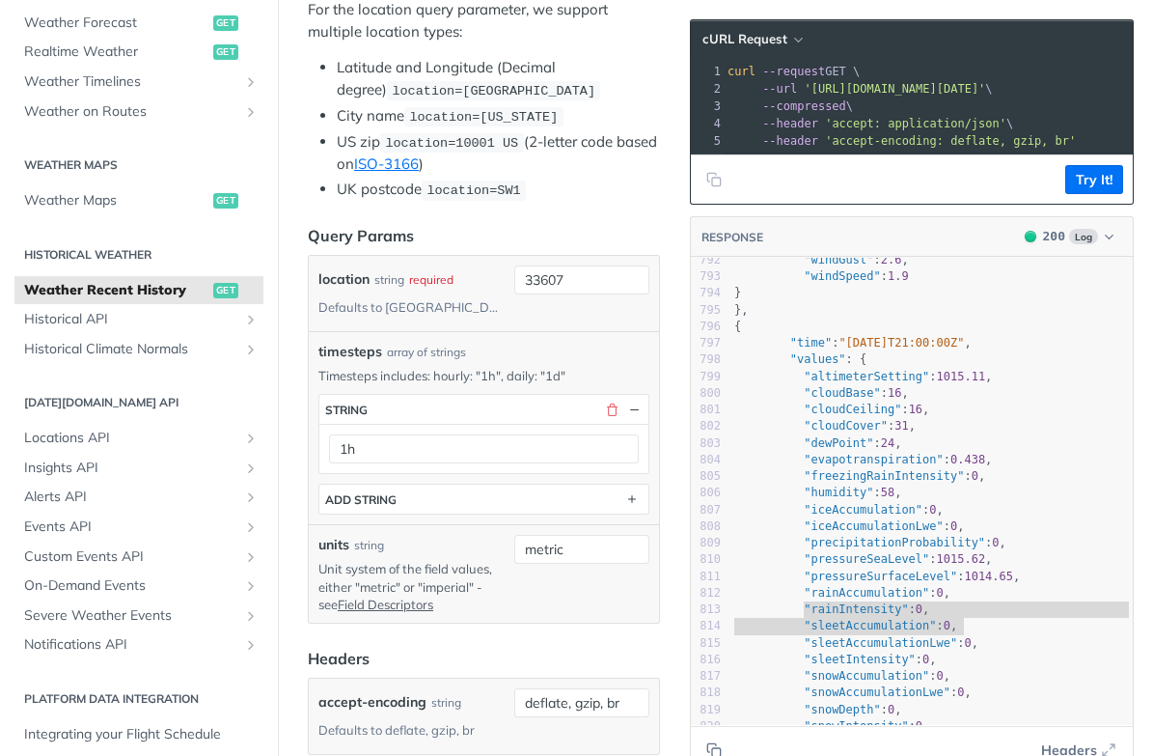
click at [672, 225] on article "Weather Recent History get [URL][DOMAIN_NAME][DATE] /weather/history/recent Rec…" at bounding box center [484, 741] width 412 height 2484
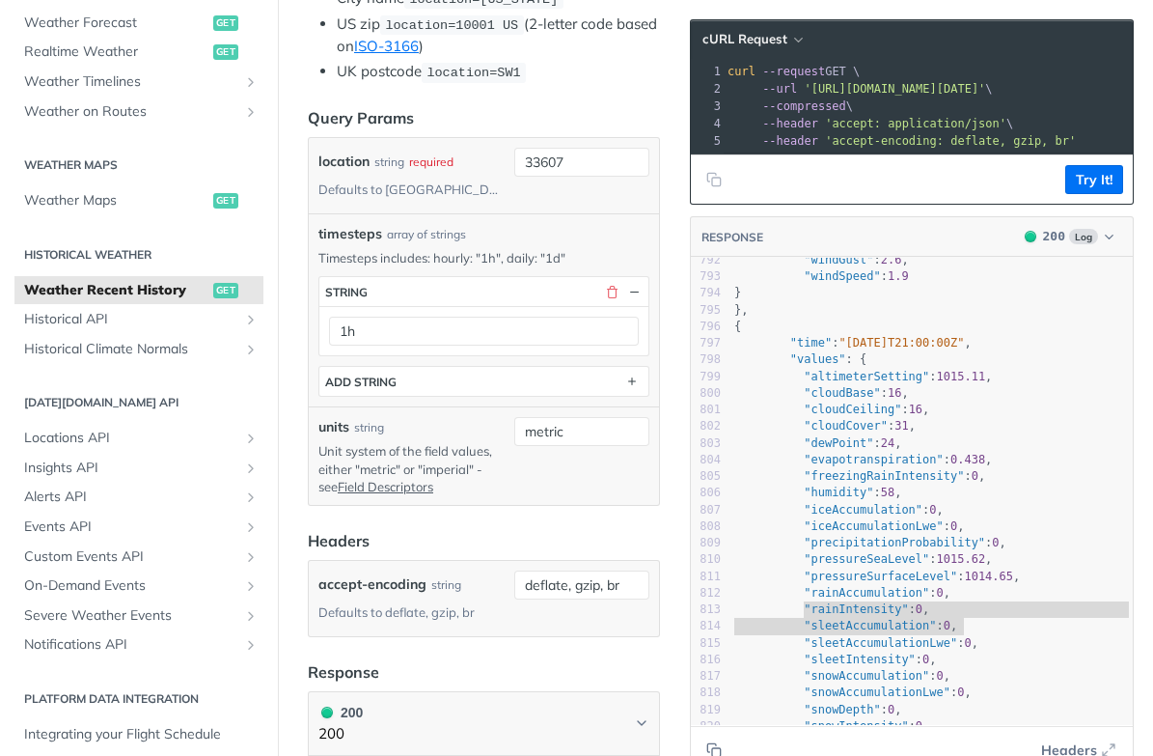
scroll to position [702, 0]
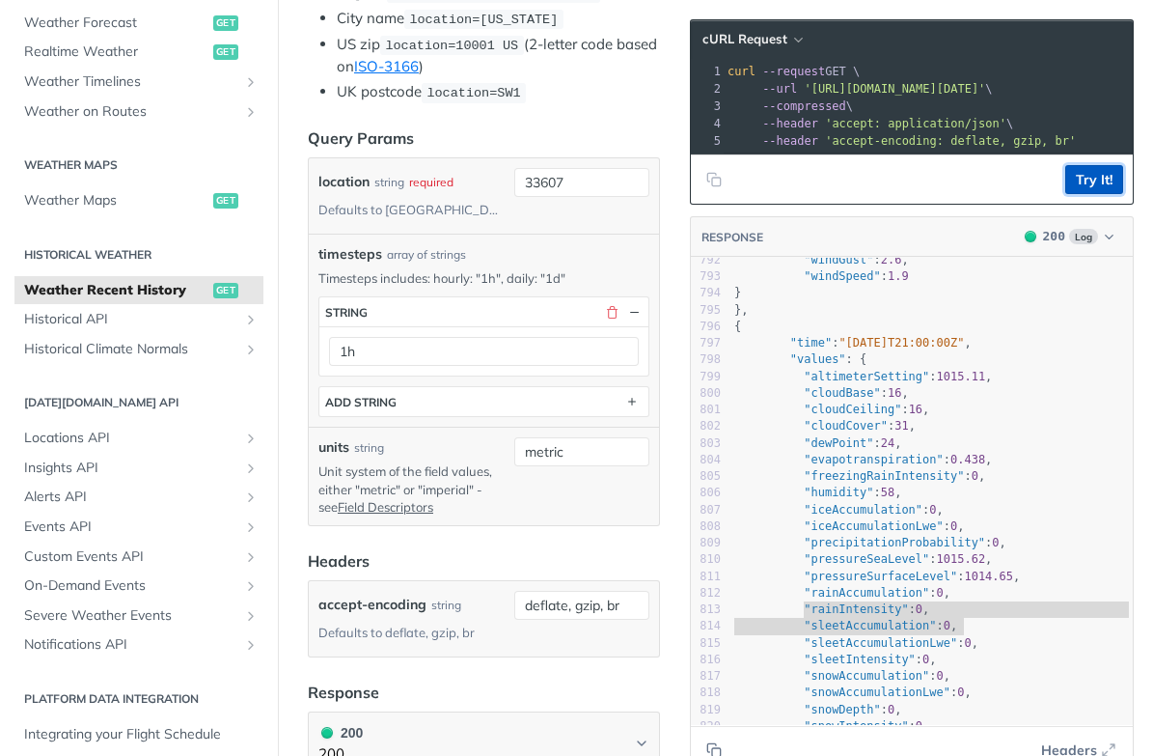
click at [1083, 187] on button "Try It!" at bounding box center [1094, 179] width 58 height 29
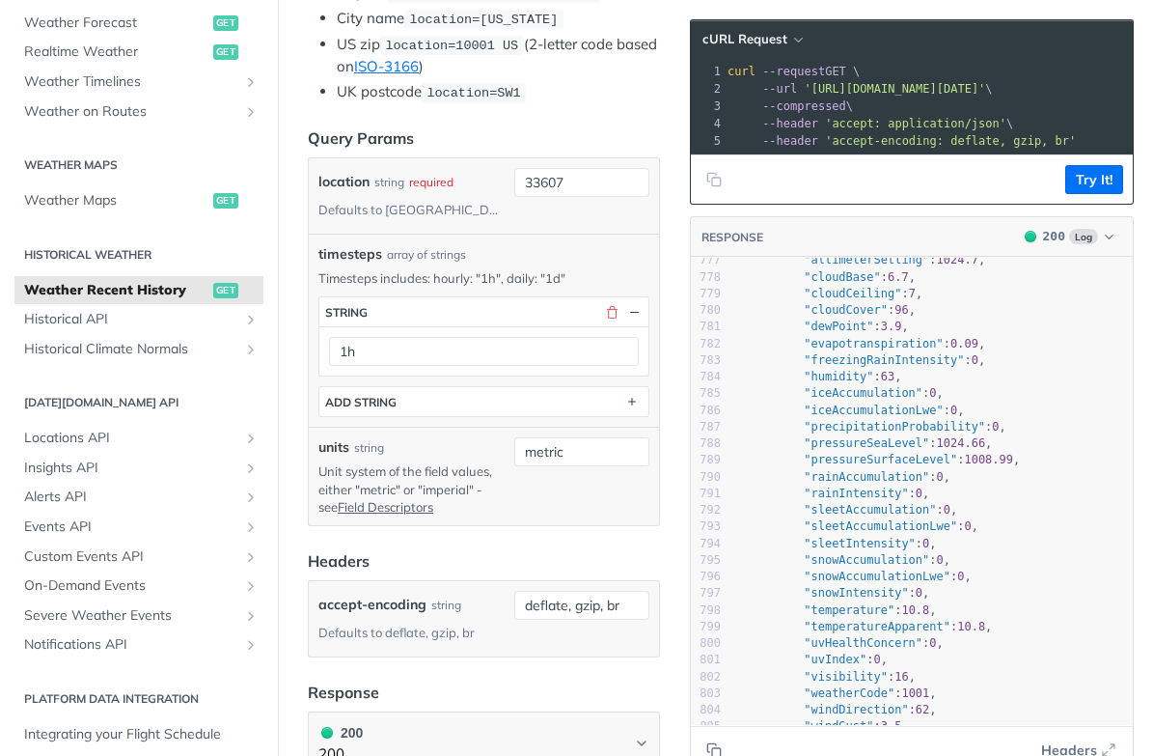
scroll to position [13119, 0]
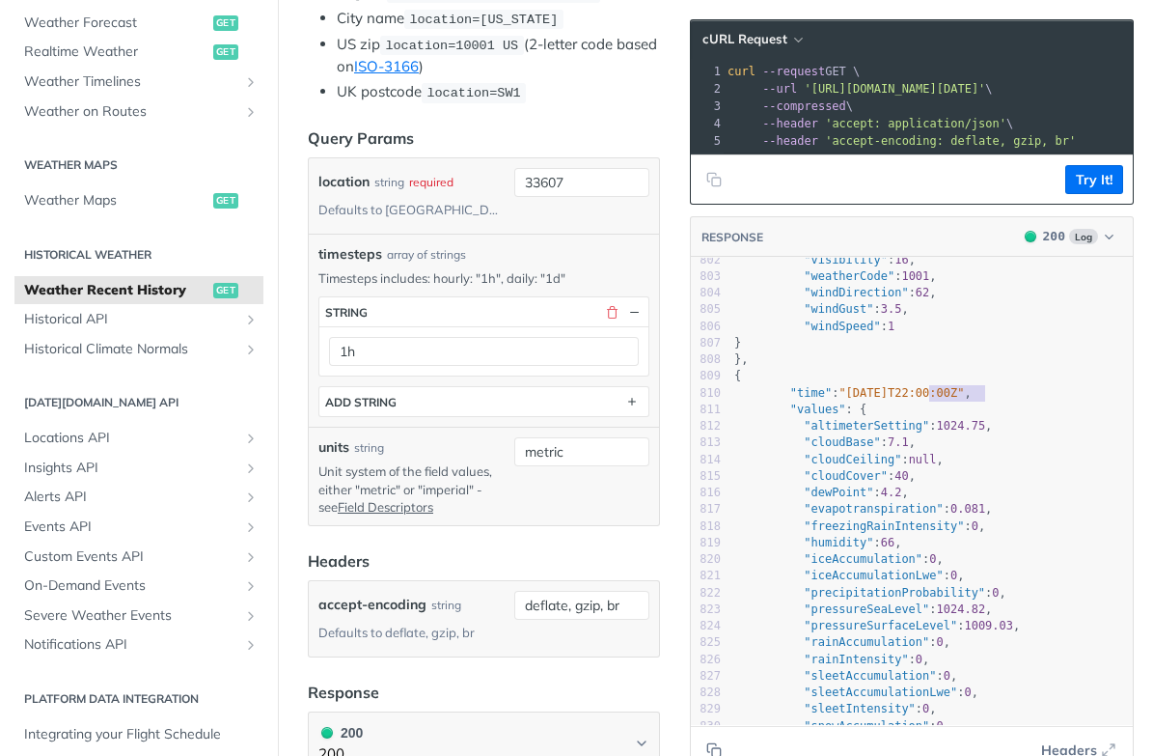
type textarea "22:00:00Z"
drag, startPoint x: 930, startPoint y: 392, endPoint x: 991, endPoint y: 390, distance: 60.8
click at [964, 390] on span ""[DATE]T22:00:00Z"" at bounding box center [901, 393] width 125 height 14
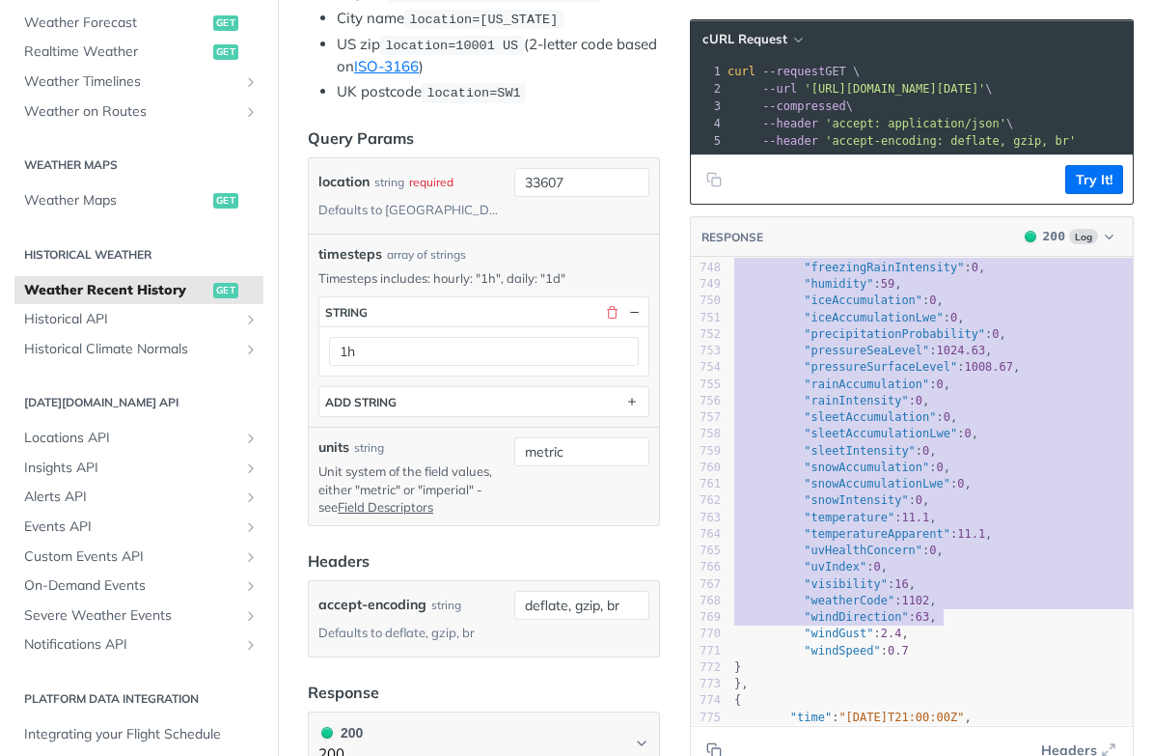
type textarea ""altimeterSetting": 1024.43, "cloudBase": 7, "cloudCeiling": 7.5, "cloudCover":…"
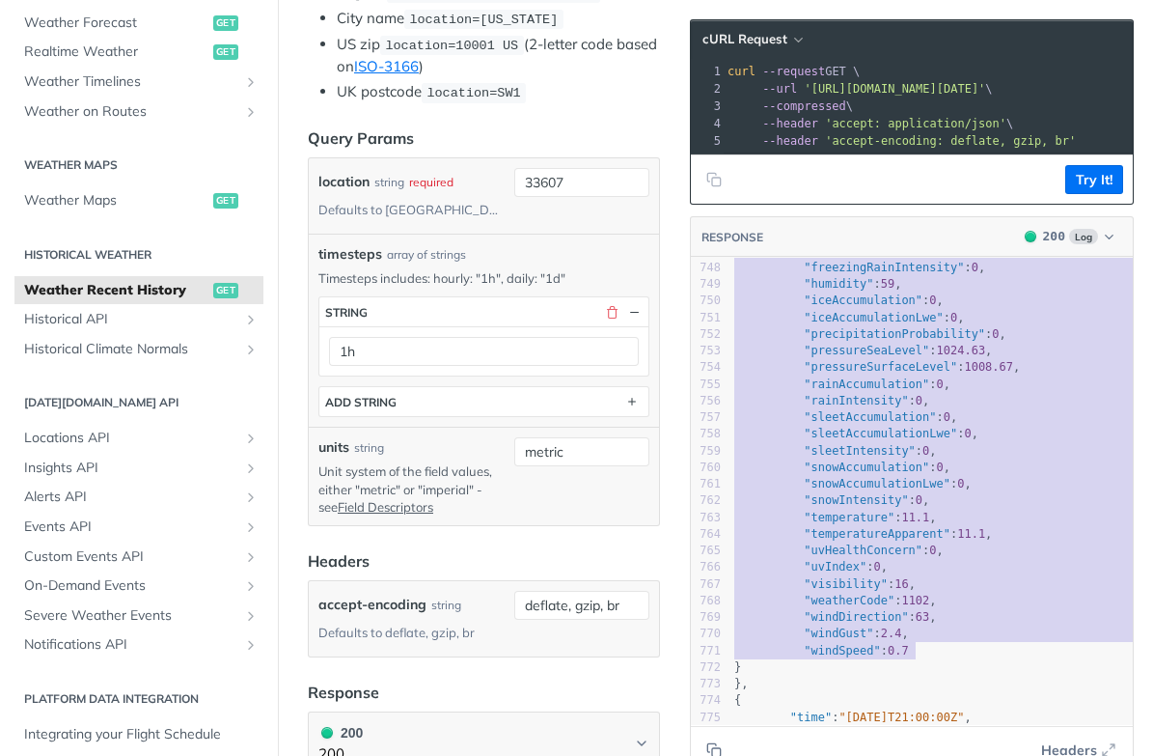
drag, startPoint x: 802, startPoint y: 395, endPoint x: 985, endPoint y: 649, distance: 313.9
click at [983, 651] on div "721 "rainIntensity" : 0 , 722 "sleetAccumulation" : 0 , 723 "sleetAccumulationL…" at bounding box center [985, 334] width 509 height 1049
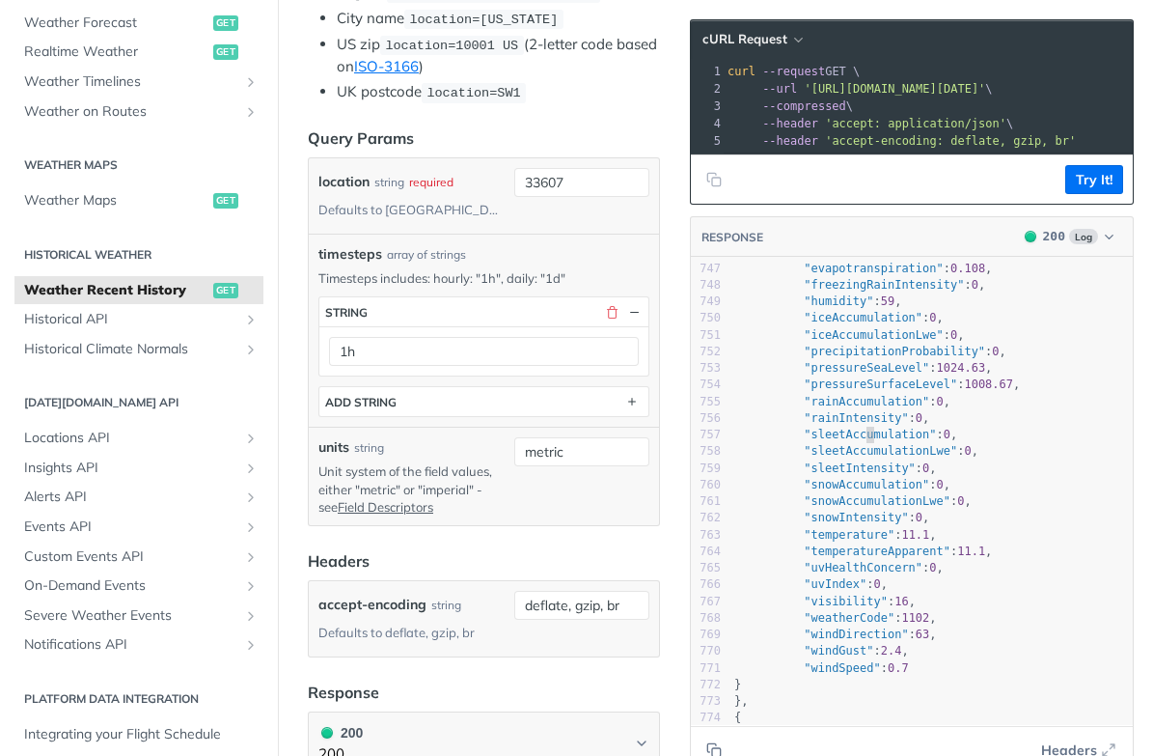
click at [867, 434] on span ""sleetAccumulation"" at bounding box center [870, 434] width 132 height 14
